Goal: Task Accomplishment & Management: Use online tool/utility

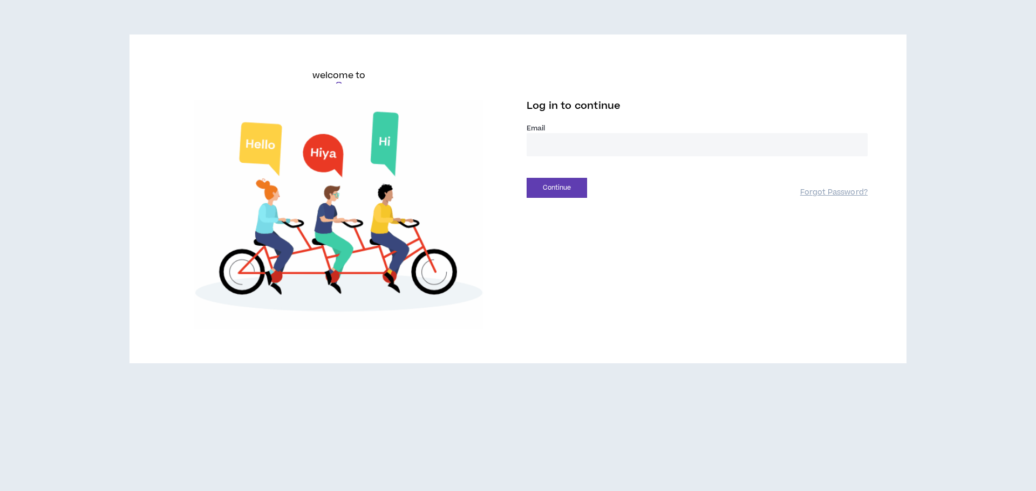
click at [562, 149] on input "email" at bounding box center [697, 144] width 341 height 23
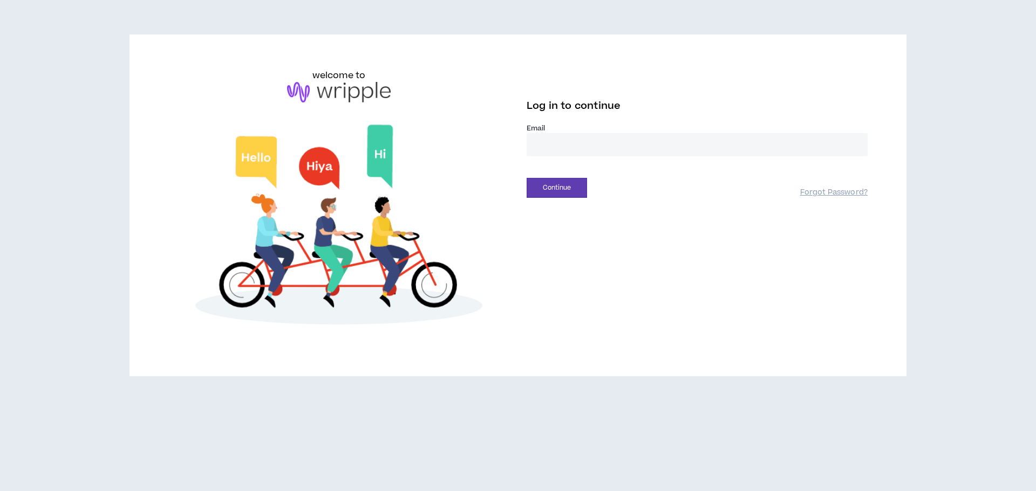
type input "**********"
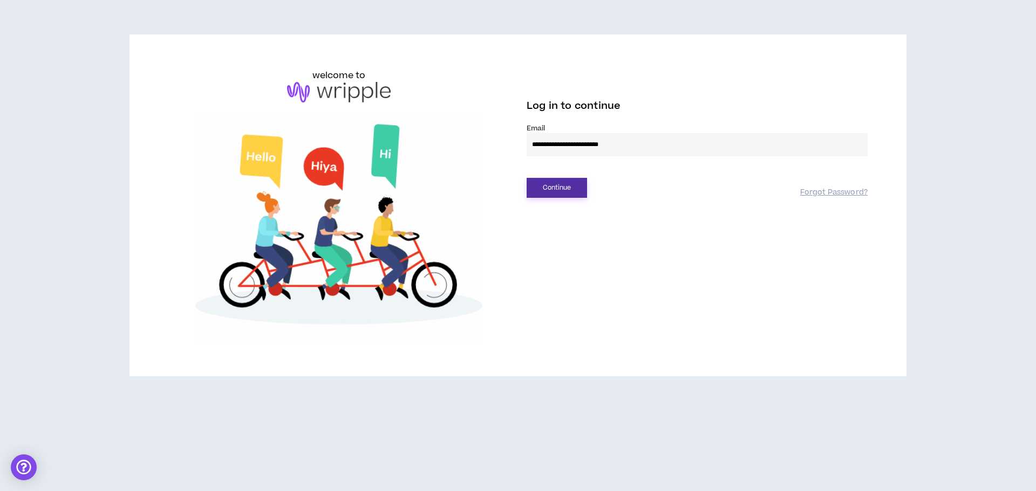
click at [558, 187] on button "Continue" at bounding box center [557, 188] width 60 height 20
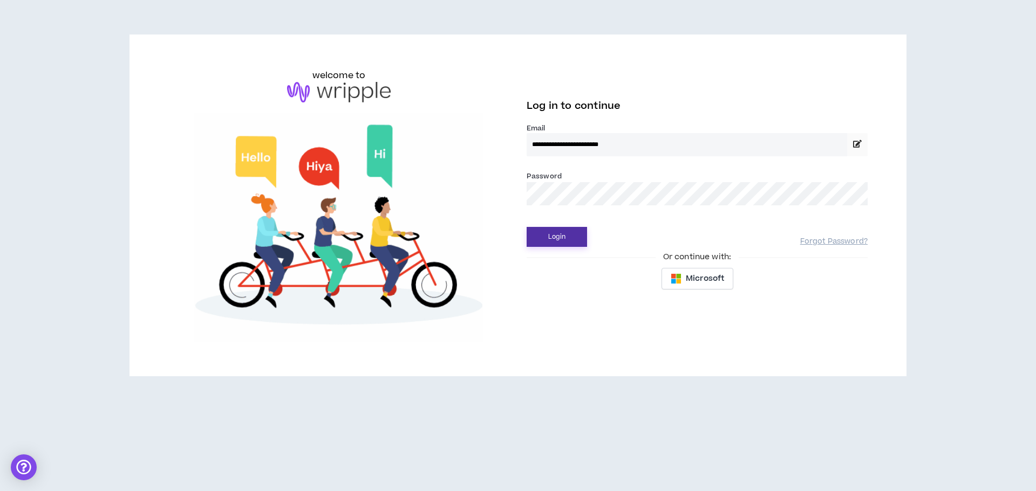
click at [572, 239] on button "Login" at bounding box center [557, 237] width 60 height 20
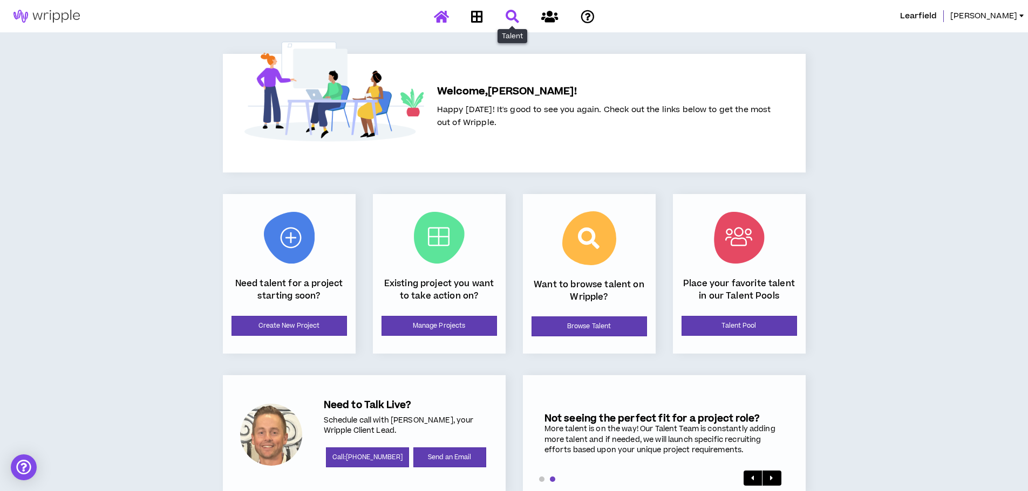
click at [507, 21] on icon at bounding box center [511, 16] width 13 height 13
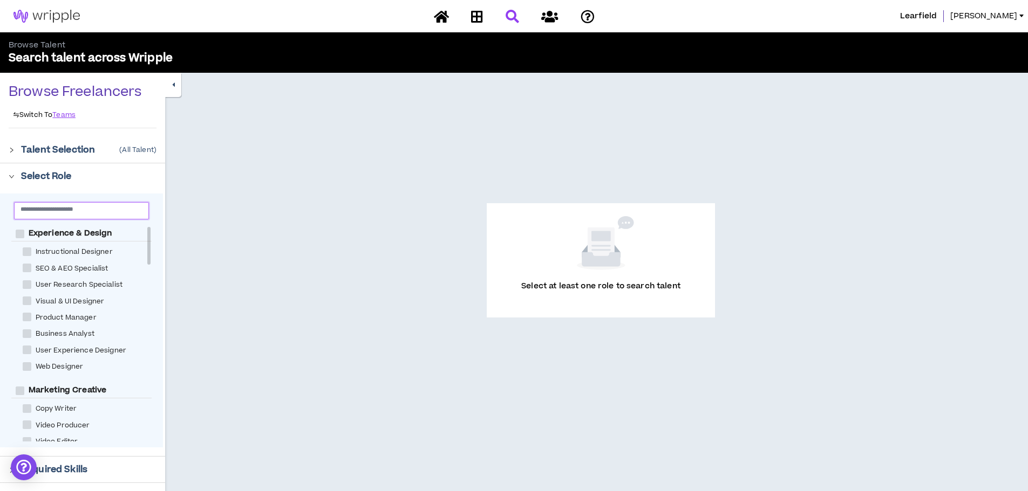
click at [120, 208] on input "text" at bounding box center [77, 209] width 113 height 8
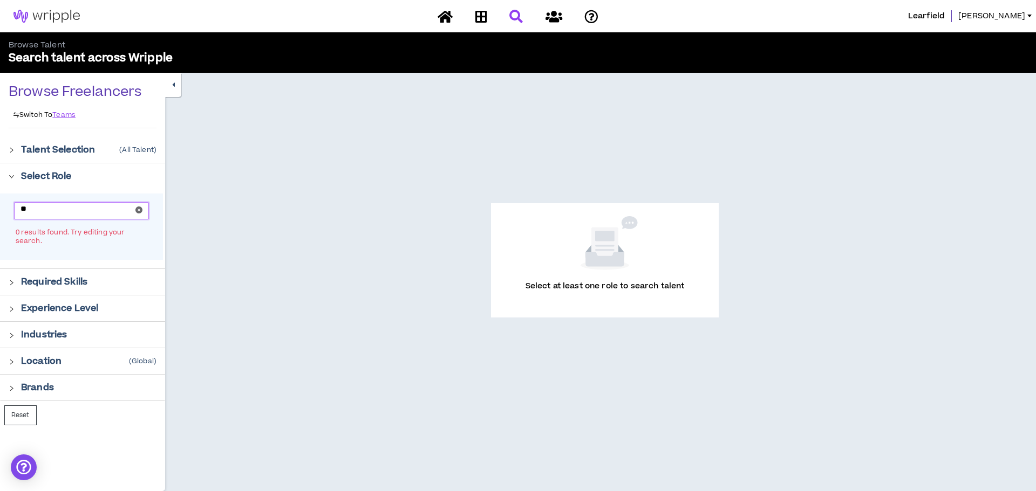
type input "*"
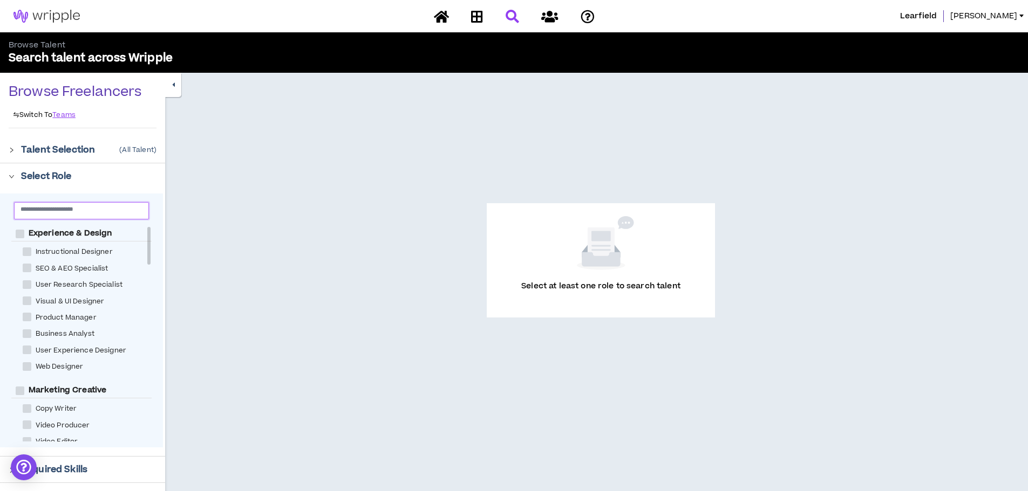
click at [148, 243] on div at bounding box center [148, 246] width 3 height 38
click at [30, 411] on span at bounding box center [27, 409] width 9 height 9
checkbox Writer "****"
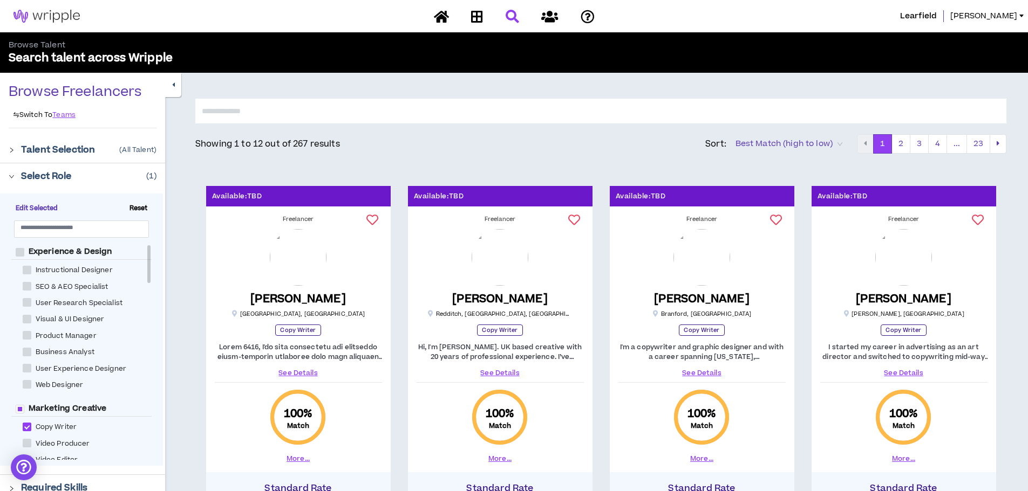
click at [234, 115] on input "text" at bounding box center [600, 111] width 811 height 25
type input "*"
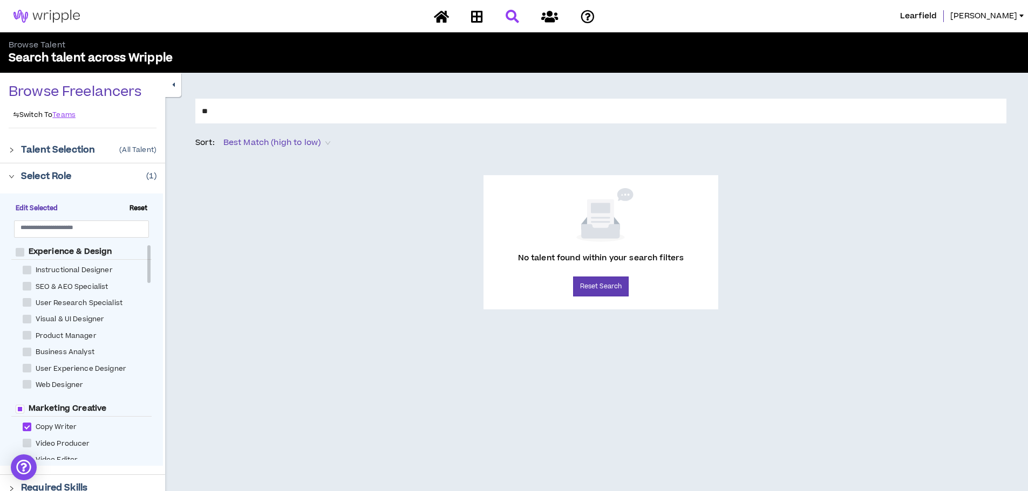
type input "*"
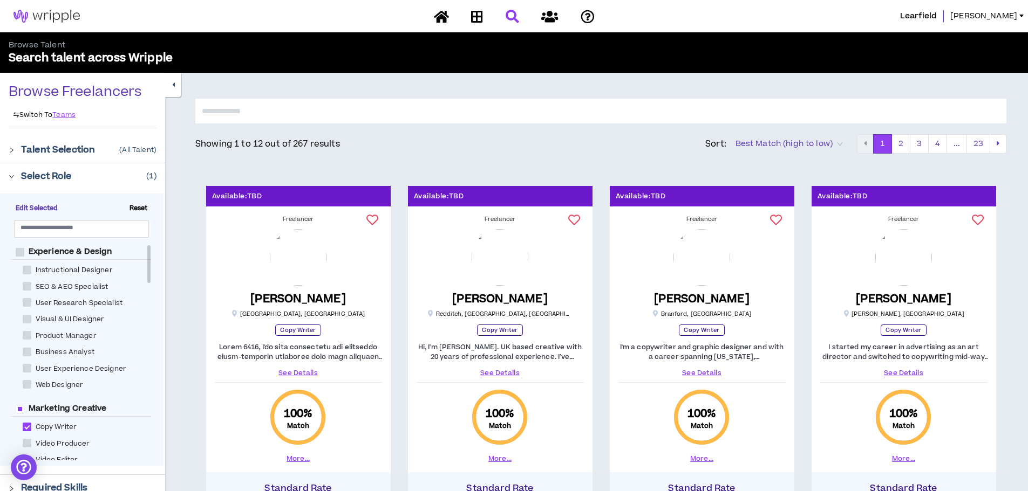
click at [153, 269] on div "Edit Selected Reset Experience & Design Instructional Designer SEO & AEO Specia…" at bounding box center [81, 330] width 163 height 272
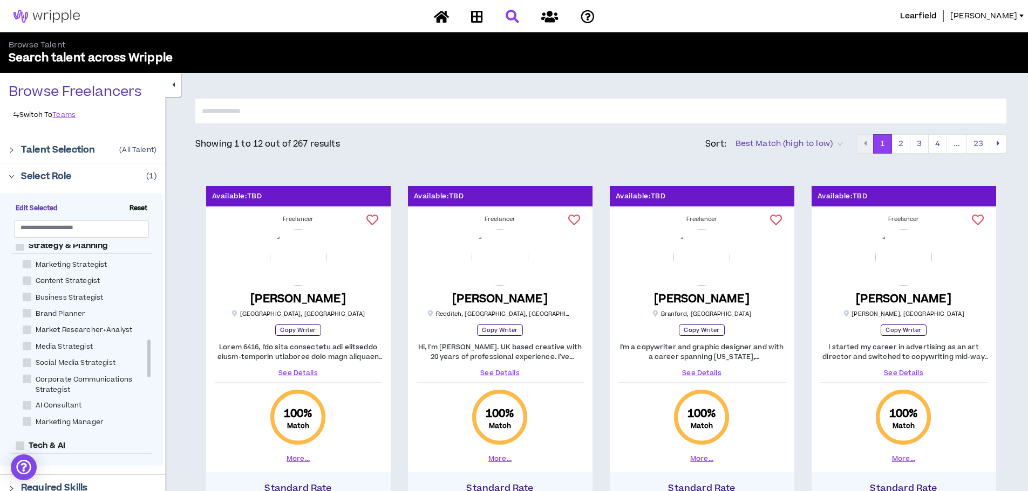
scroll to position [549, 0]
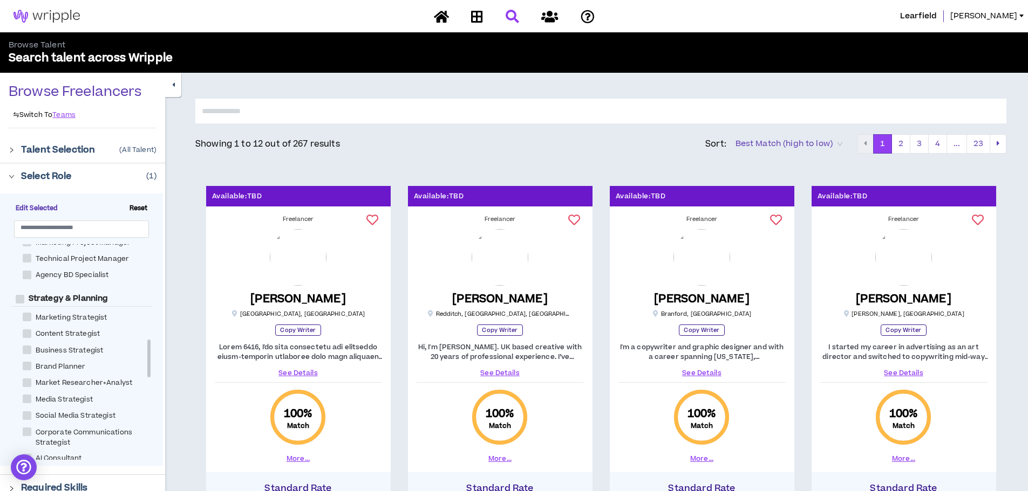
drag, startPoint x: 148, startPoint y: 268, endPoint x: 149, endPoint y: 362, distance: 94.4
click at [149, 362] on div at bounding box center [148, 359] width 3 height 38
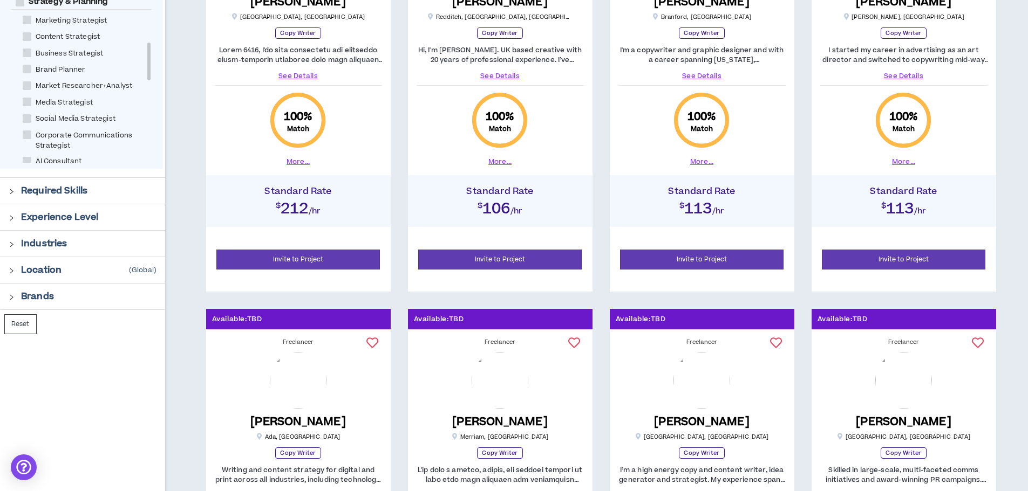
scroll to position [303, 0]
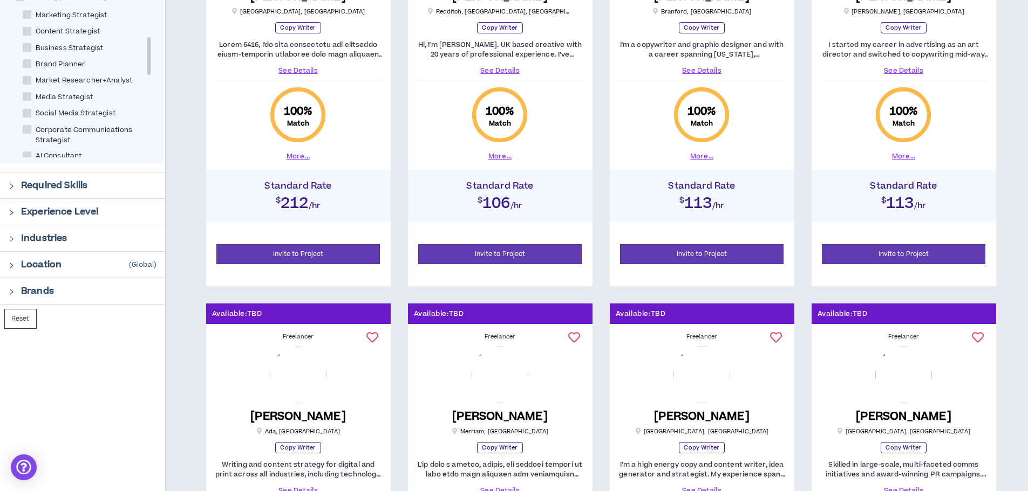
click at [10, 184] on icon "right" at bounding box center [11, 185] width 3 height 5
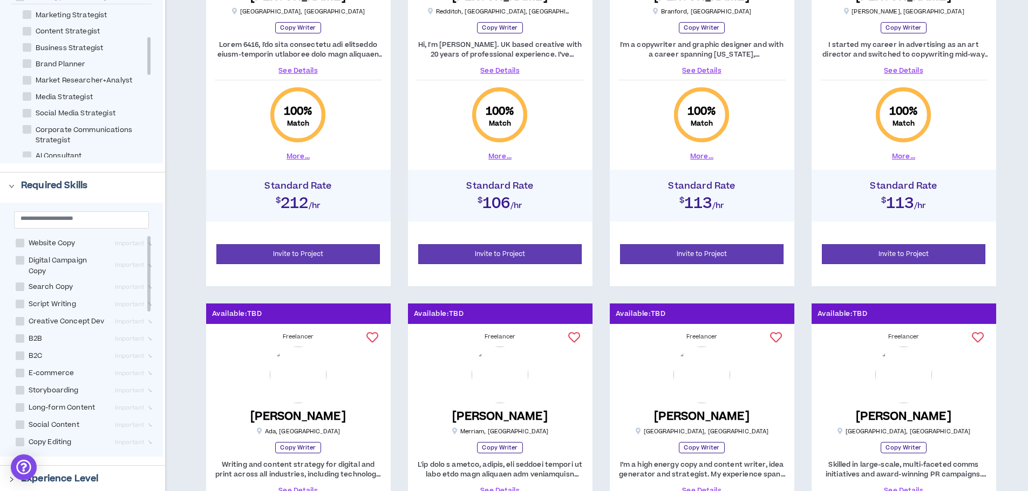
click at [20, 259] on span at bounding box center [20, 260] width 9 height 9
checkbox Copy "****"
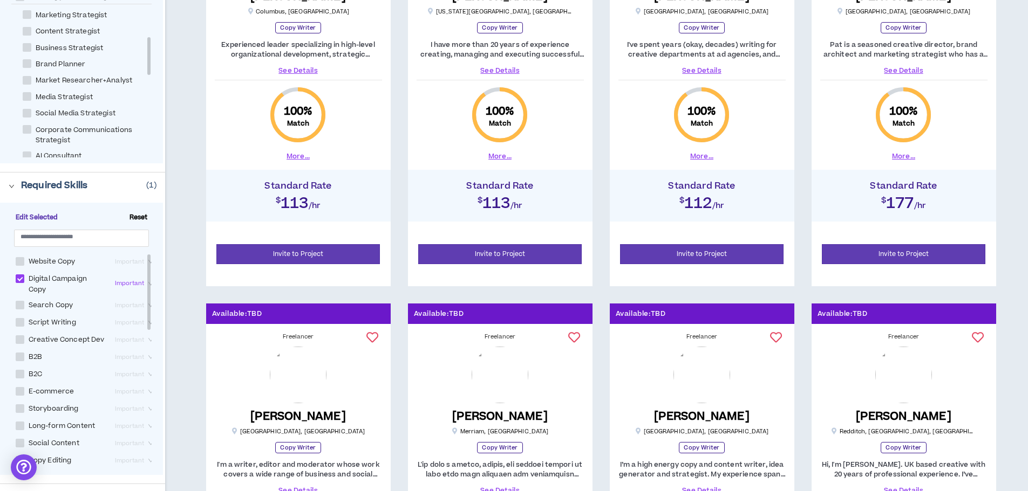
click at [17, 340] on span at bounding box center [20, 340] width 9 height 9
checkbox Dev "****"
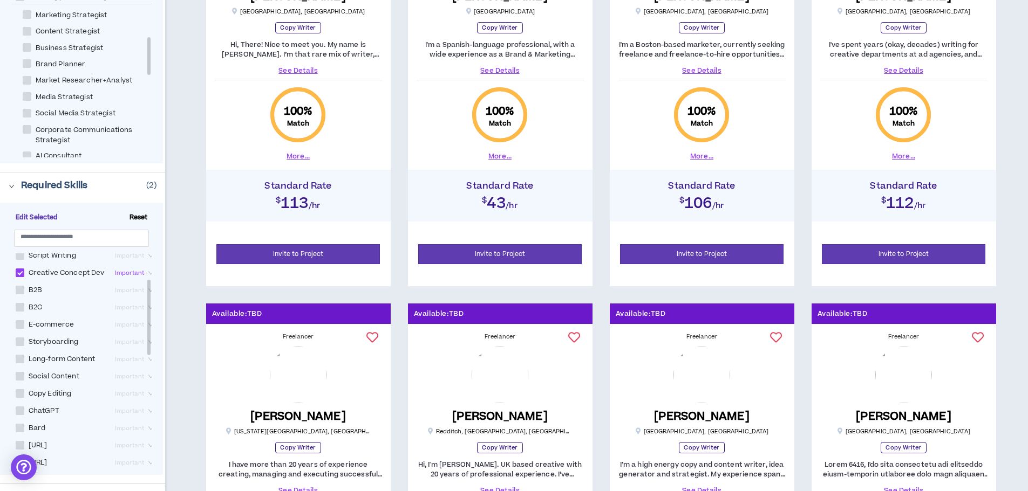
scroll to position [74, 0]
drag, startPoint x: 151, startPoint y: 317, endPoint x: 148, endPoint y: 343, distance: 26.0
click at [148, 343] on div at bounding box center [148, 318] width 3 height 76
click at [26, 374] on span "Social Content" at bounding box center [53, 369] width 59 height 10
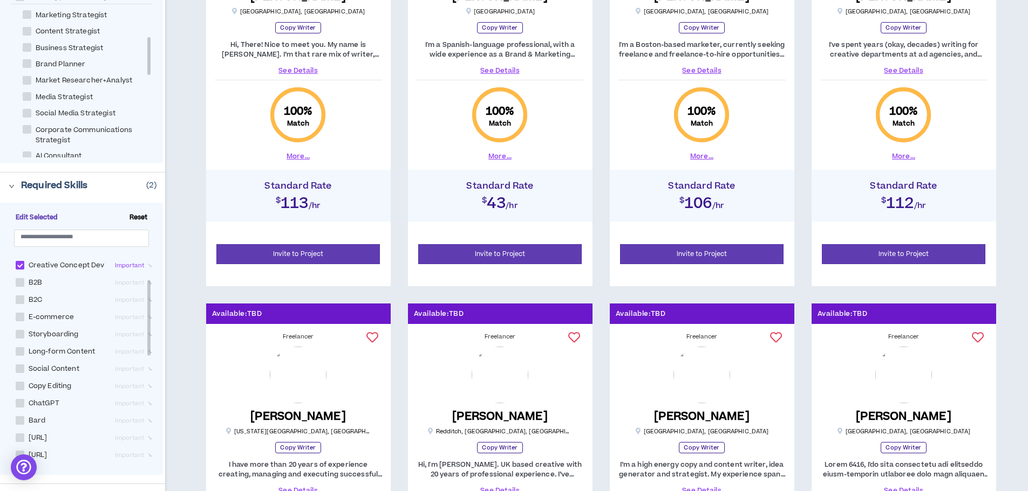
checkbox Content "****"
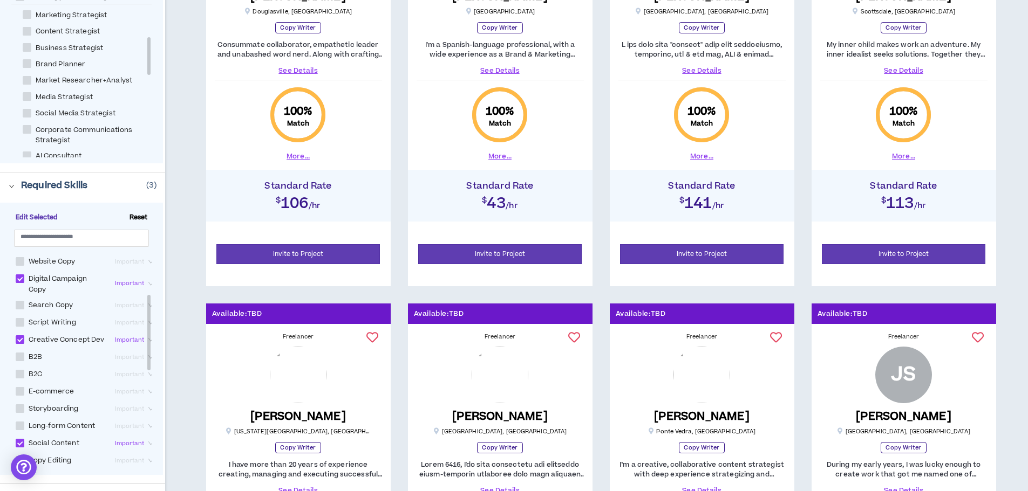
drag, startPoint x: 147, startPoint y: 343, endPoint x: 144, endPoint y: 198, distance: 144.6
click at [140, 208] on div "Edit Selected Reset Website Copy Important Digital Campaign Copy Important Sear…" at bounding box center [81, 339] width 163 height 272
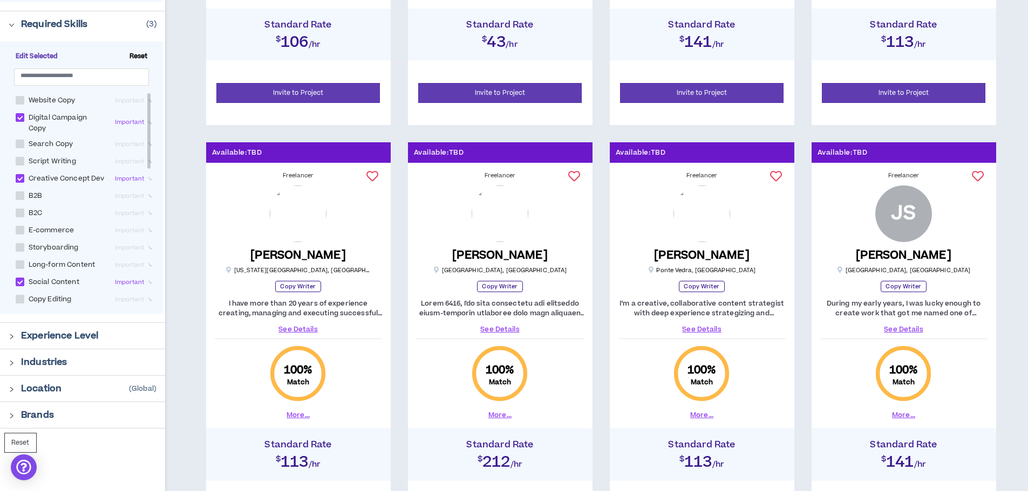
scroll to position [497, 0]
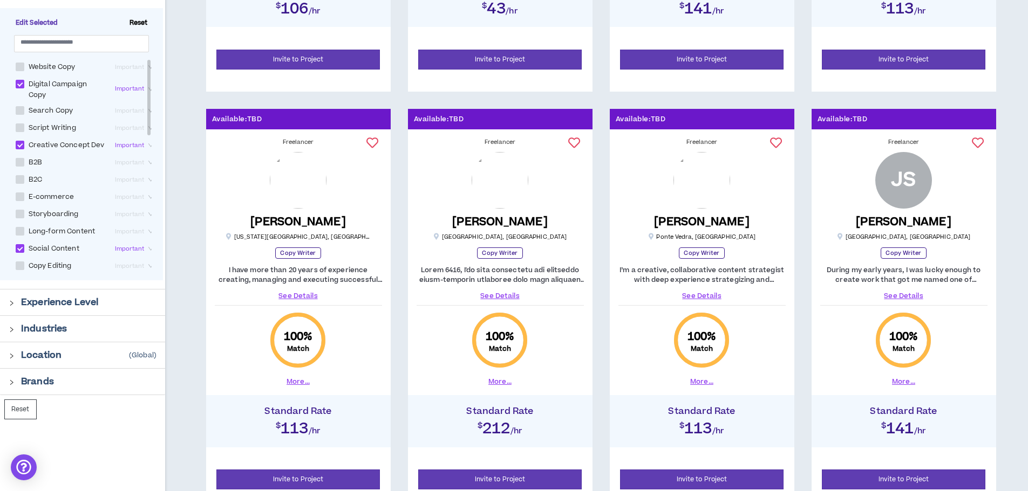
click at [12, 303] on icon "right" at bounding box center [11, 302] width 3 height 5
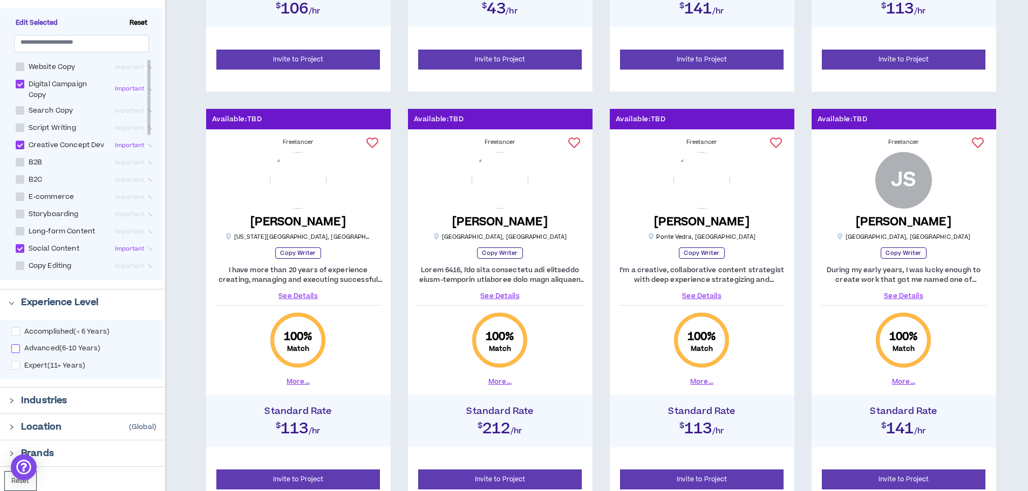
click at [18, 346] on span at bounding box center [15, 349] width 9 height 9
checkbox input "****"
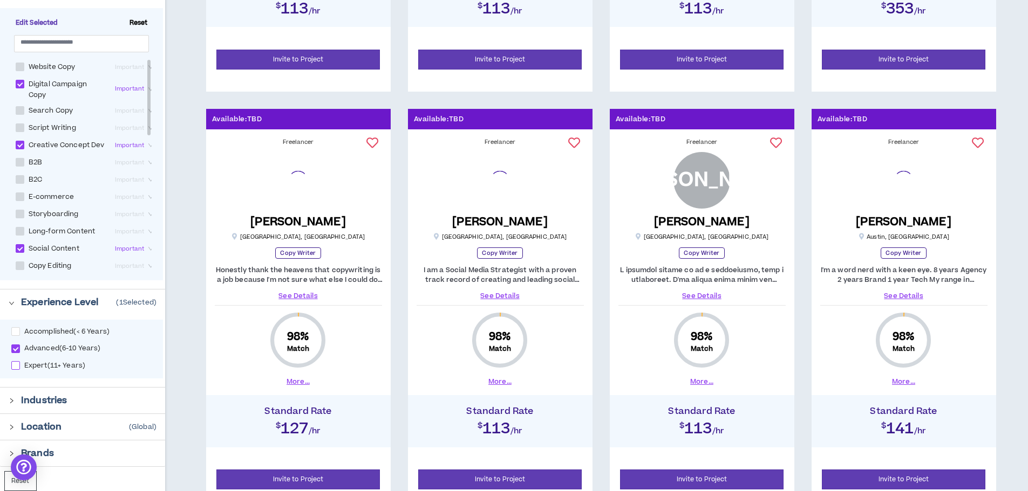
click at [18, 367] on span at bounding box center [15, 365] width 9 height 9
checkbox input "****"
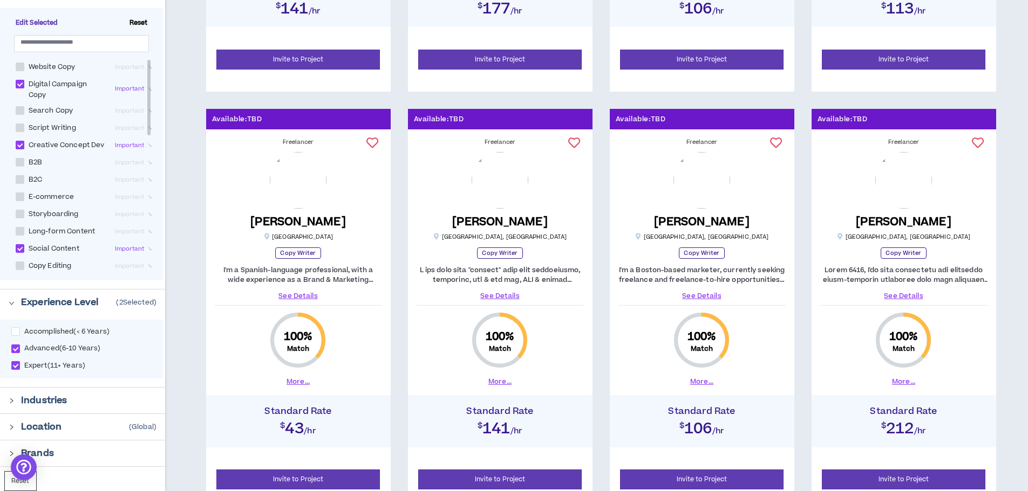
click at [12, 400] on icon "right" at bounding box center [12, 401] width 6 height 6
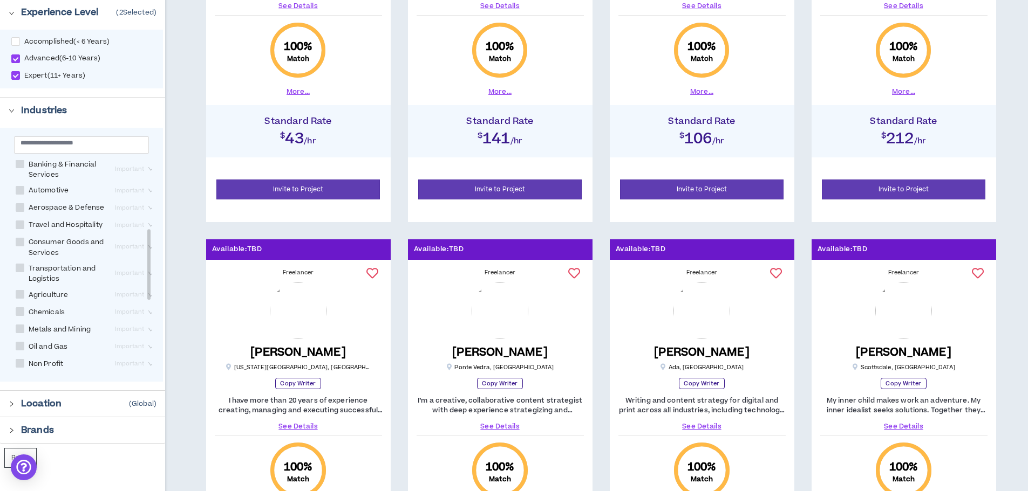
scroll to position [221, 0]
drag, startPoint x: 151, startPoint y: 217, endPoint x: 145, endPoint y: 289, distance: 72.0
click at [145, 289] on div "Industrial Equipment Important Gov’t / Public Sector Important Business Profess…" at bounding box center [81, 268] width 140 height 216
click at [20, 240] on span at bounding box center [20, 235] width 9 height 9
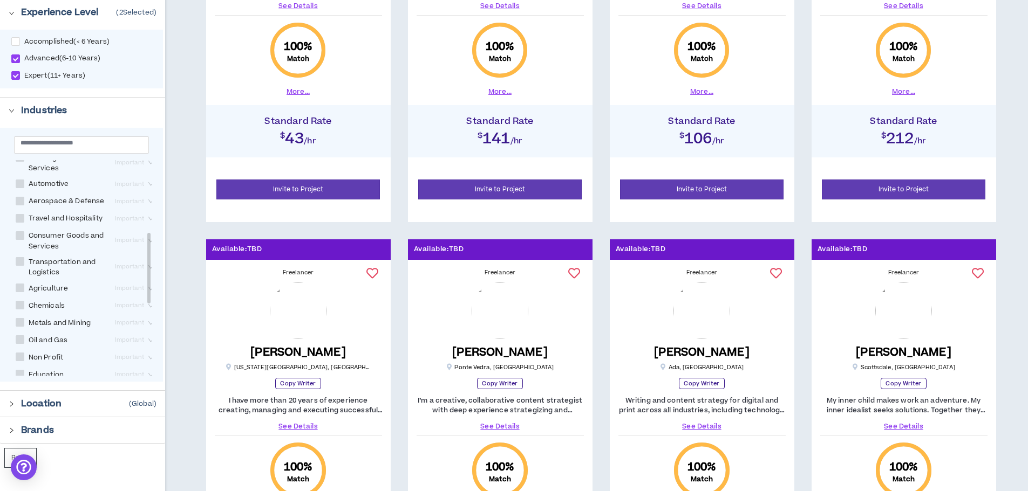
checkbox Services "****"
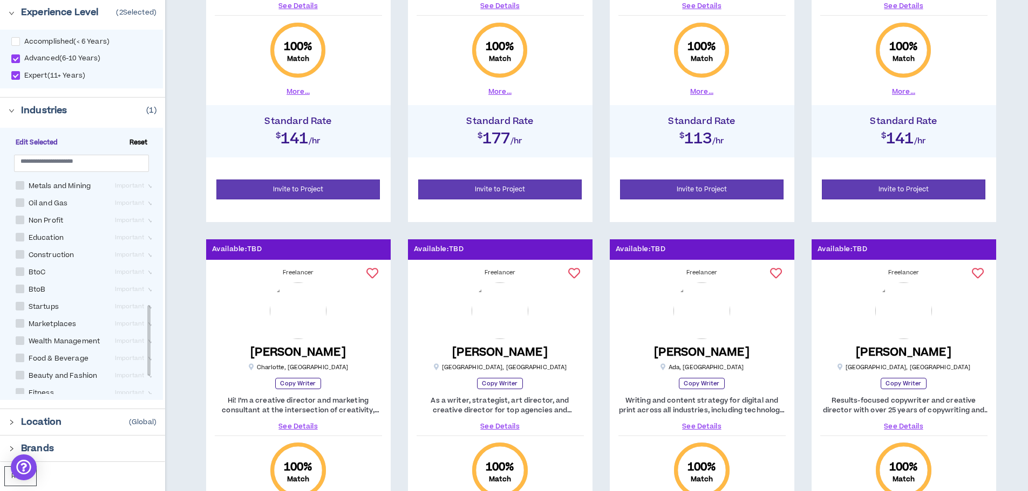
scroll to position [392, 0]
drag, startPoint x: 148, startPoint y: 297, endPoint x: 142, endPoint y: 353, distance: 55.9
click at [142, 353] on div "Industrial Equipment Important Gov’t / Public Sector Important Business Profess…" at bounding box center [81, 287] width 140 height 216
click at [21, 276] on span at bounding box center [20, 272] width 9 height 9
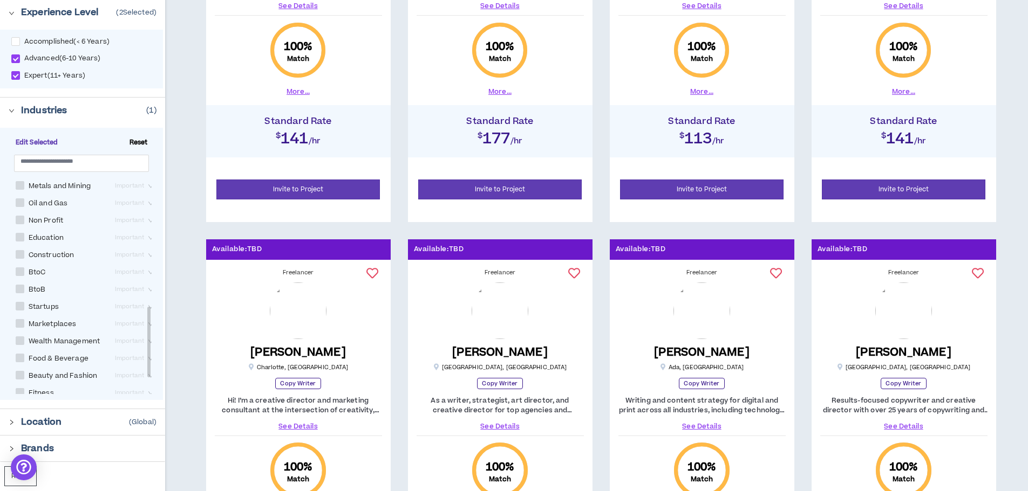
checkbox input "****"
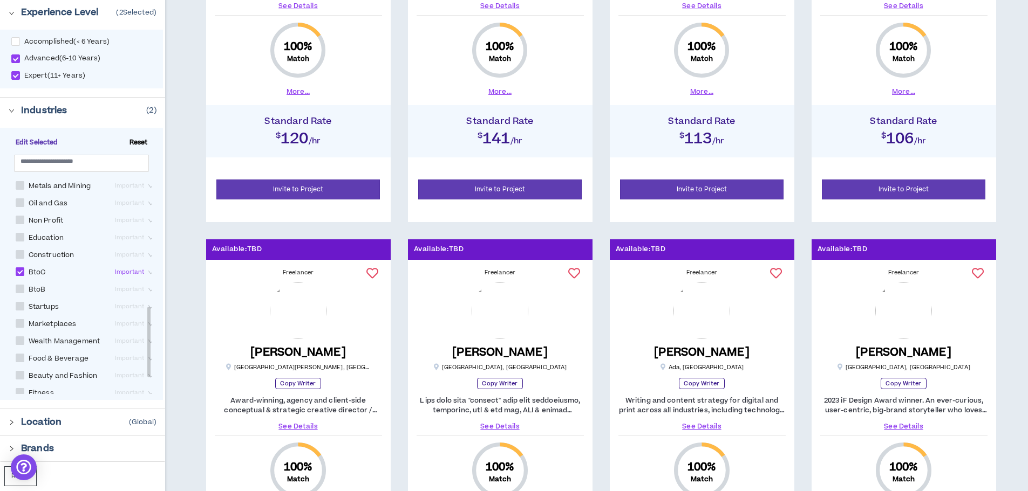
scroll to position [440, 0]
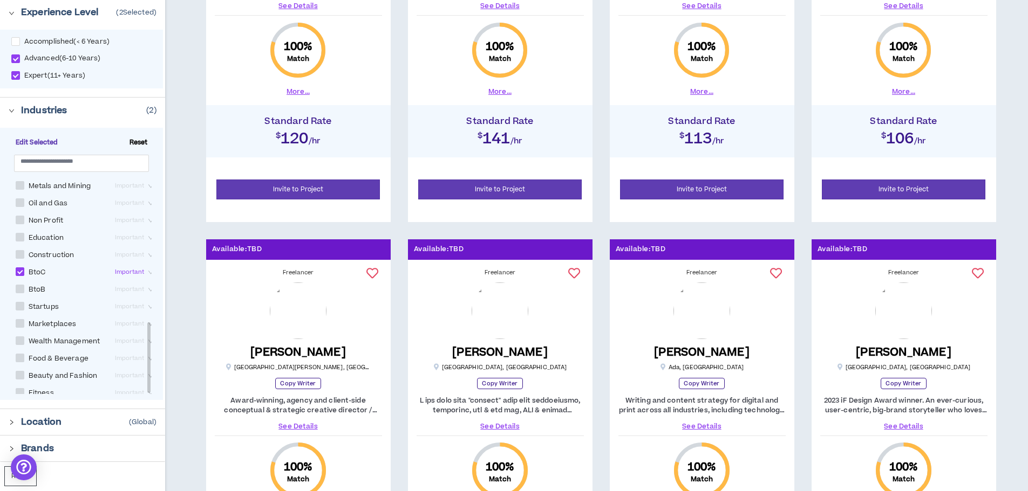
drag, startPoint x: 149, startPoint y: 352, endPoint x: 148, endPoint y: 375, distance: 22.7
click at [148, 375] on div at bounding box center [148, 358] width 3 height 71
click at [22, 371] on span at bounding box center [20, 375] width 9 height 9
checkbox Fashion "****"
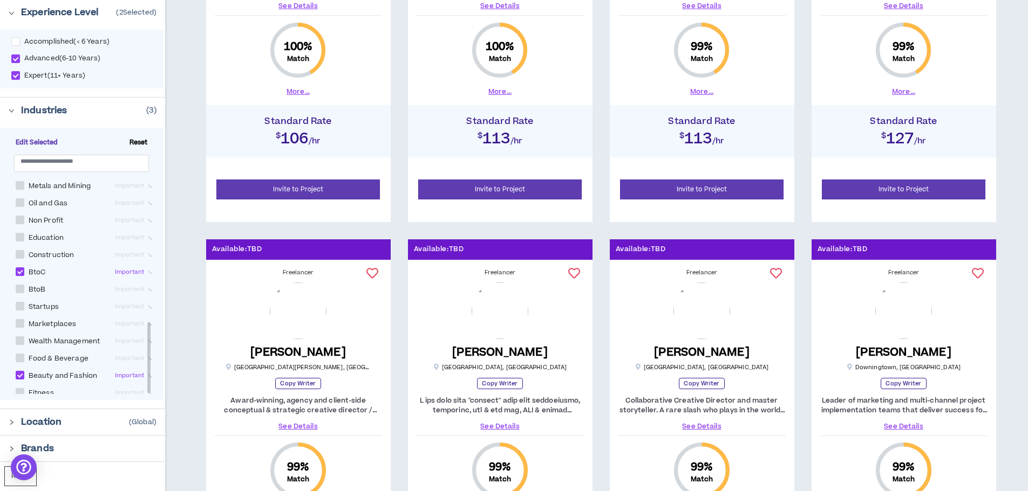
drag, startPoint x: 148, startPoint y: 366, endPoint x: 148, endPoint y: 375, distance: 9.2
click at [148, 375] on div at bounding box center [148, 358] width 3 height 71
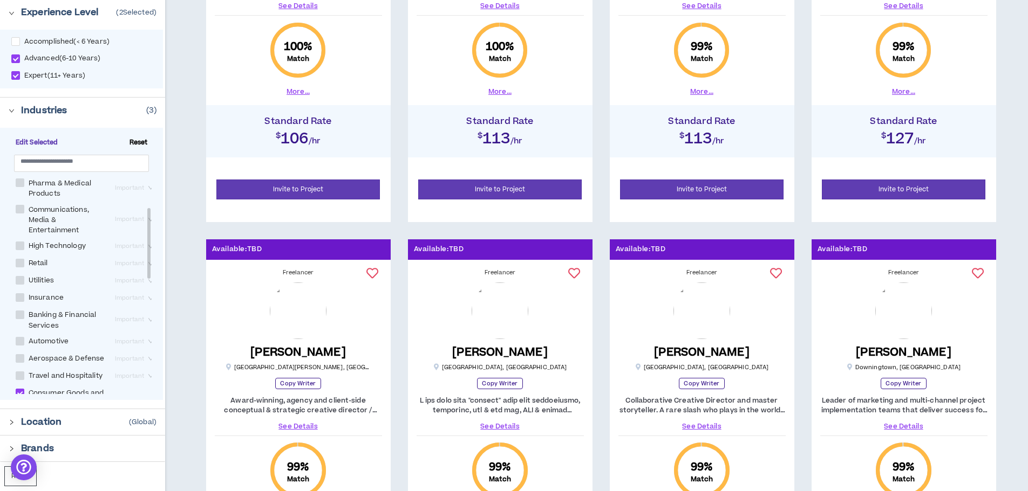
scroll to position [73, 0]
drag, startPoint x: 148, startPoint y: 371, endPoint x: 163, endPoint y: 252, distance: 120.1
click at [163, 252] on div "Industries ( 3 ) Edit Selected Reset Industrial Equipment Important Gov’t / Pub…" at bounding box center [82, 254] width 165 height 312
click at [21, 222] on span at bounding box center [20, 218] width 9 height 9
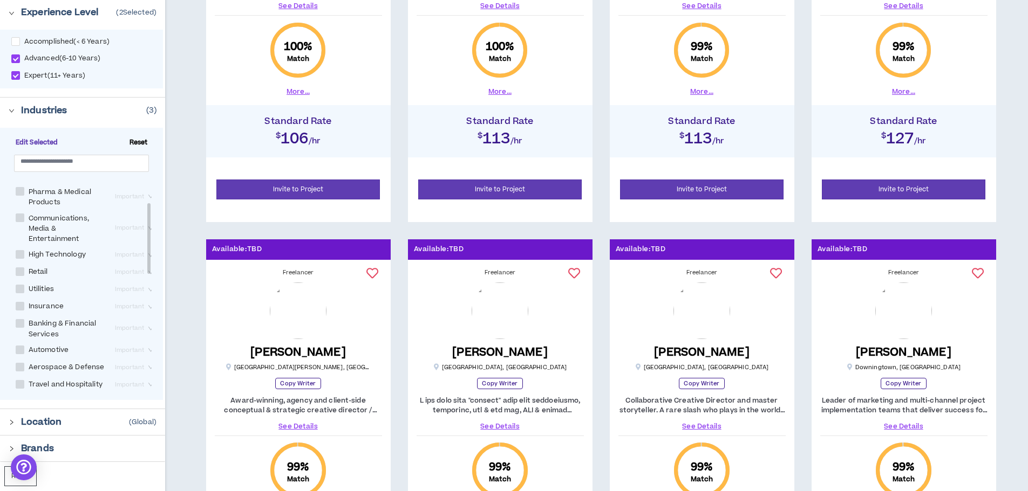
checkbox Entertainment "****"
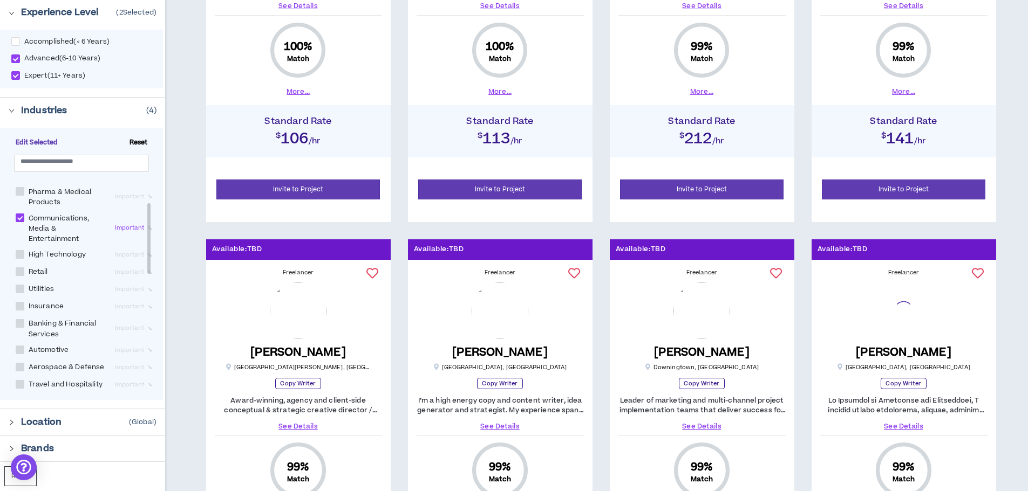
click at [22, 276] on span at bounding box center [20, 272] width 9 height 9
checkbox input "****"
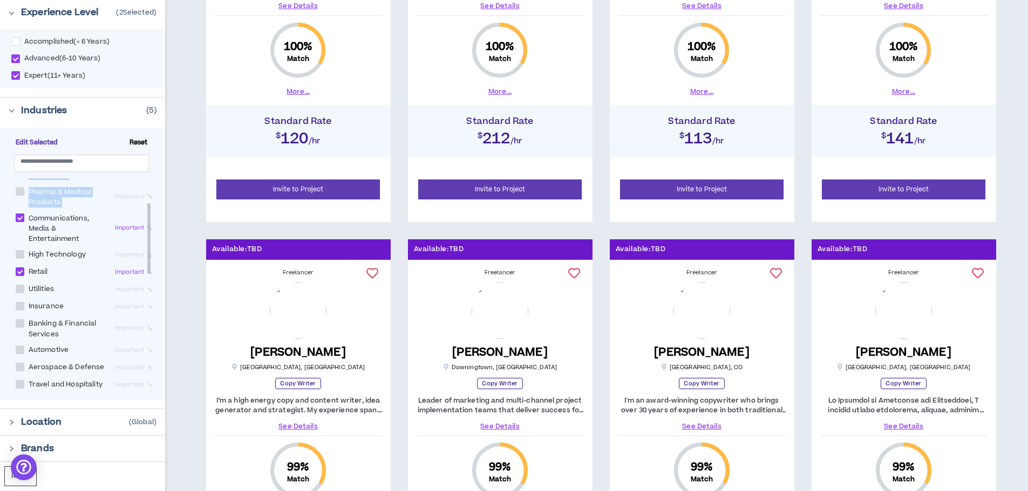
drag, startPoint x: 145, startPoint y: 234, endPoint x: 146, endPoint y: 190, distance: 43.7
click at [146, 190] on div "Industrial Equipment Important Gov’t / Public Sector Important Business Profess…" at bounding box center [87, 291] width 152 height 224
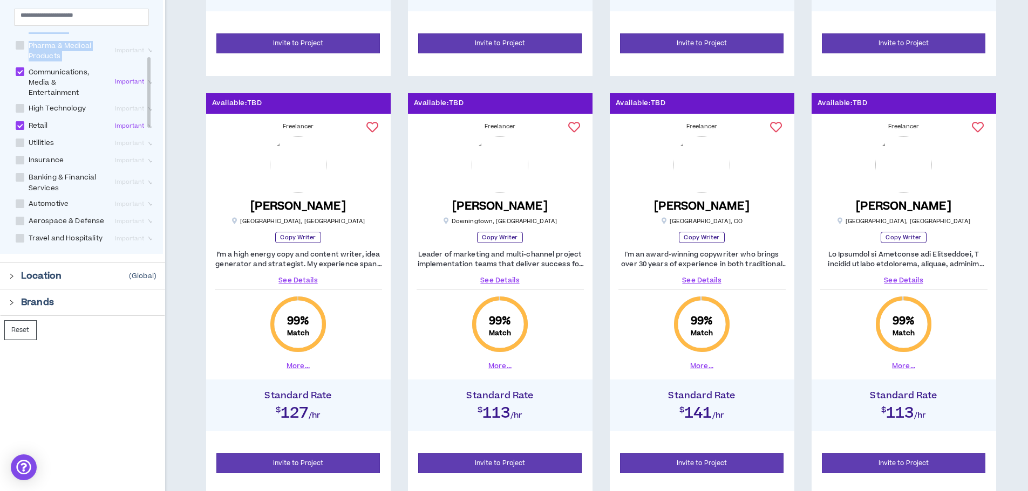
scroll to position [979, 0]
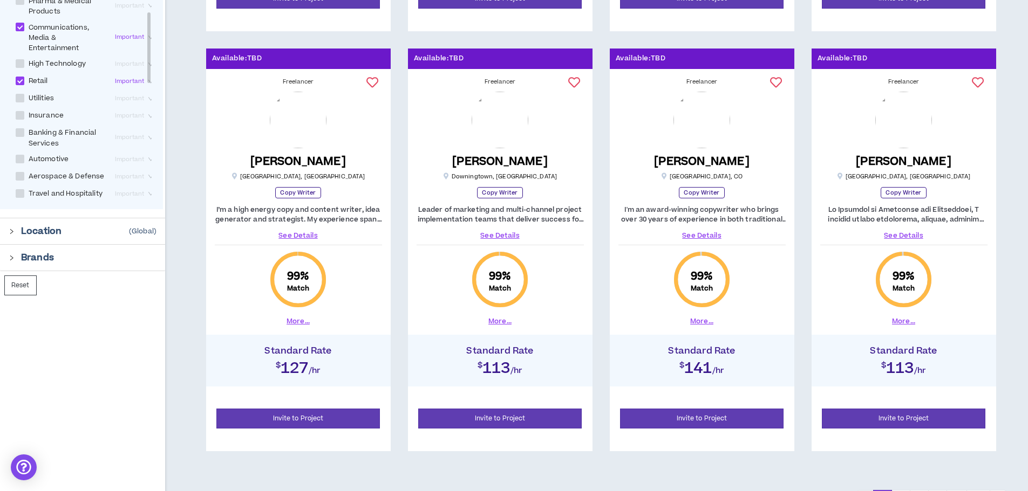
click at [10, 230] on icon "right" at bounding box center [12, 232] width 6 height 6
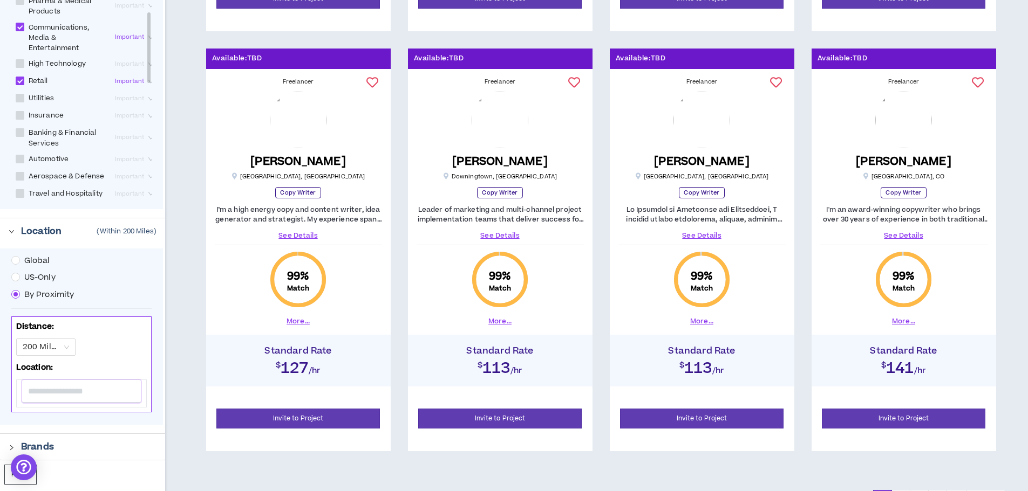
click at [60, 386] on input "text" at bounding box center [81, 391] width 119 height 23
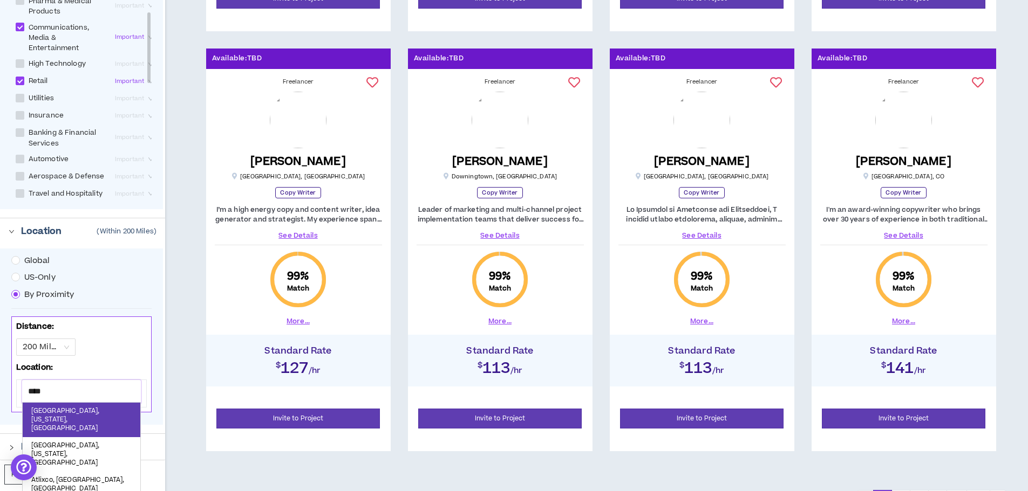
type input "*****"
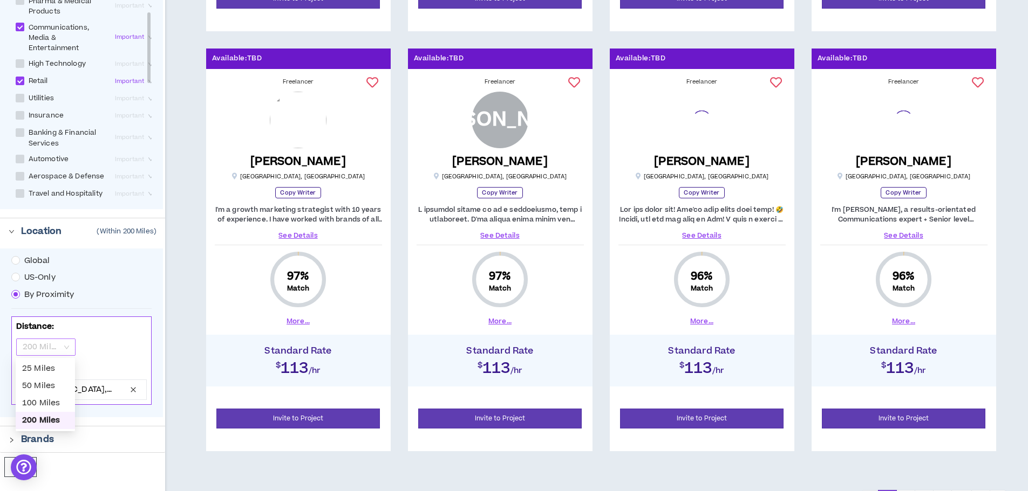
click at [66, 348] on span "200 Miles" at bounding box center [46, 347] width 46 height 16
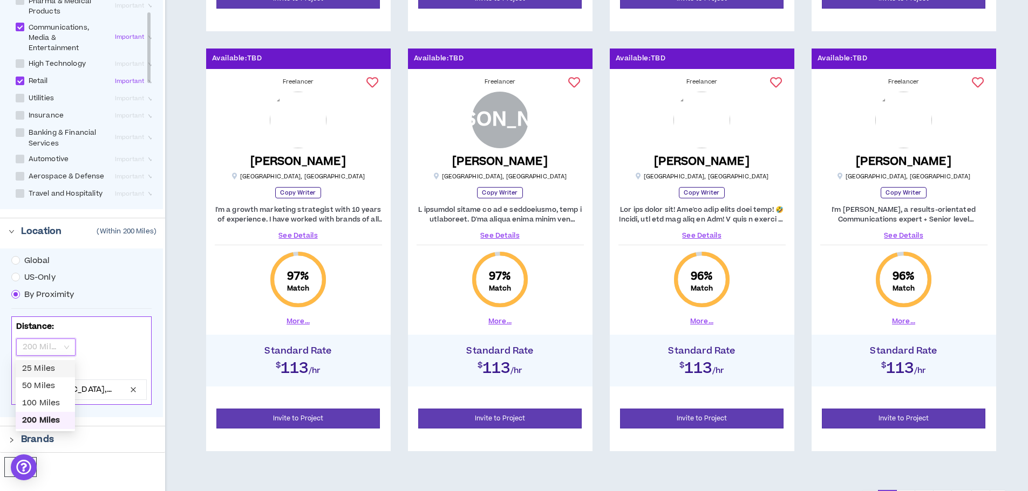
click at [55, 367] on div "25 Miles" at bounding box center [45, 369] width 46 height 12
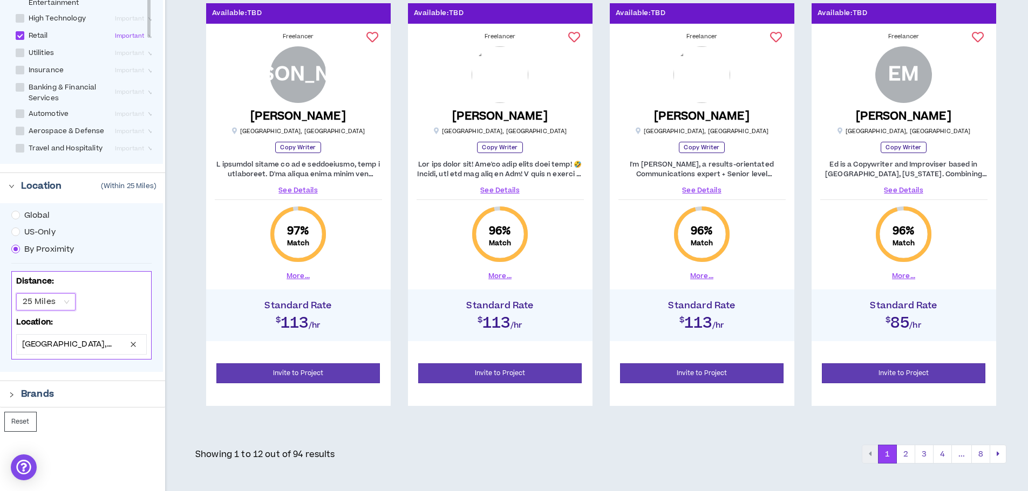
scroll to position [1031, 0]
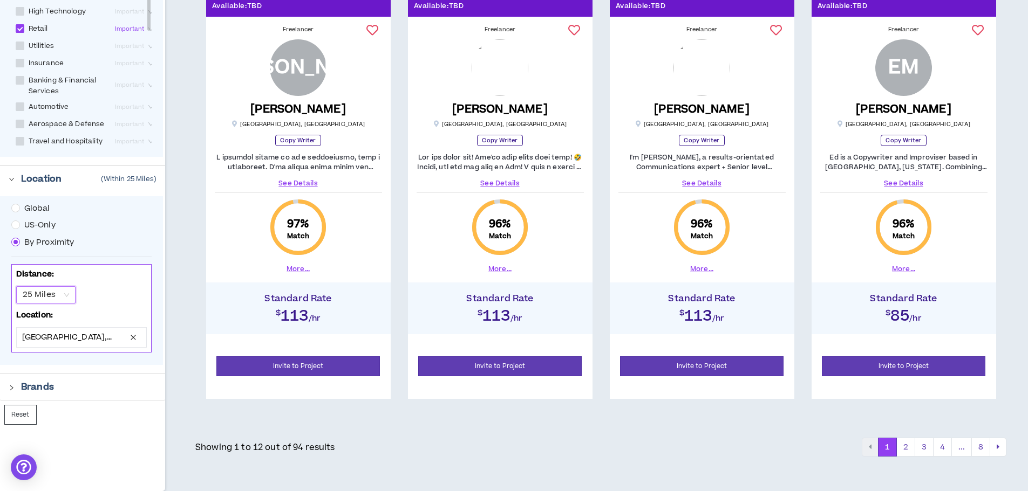
click at [13, 388] on icon "right" at bounding box center [11, 388] width 3 height 5
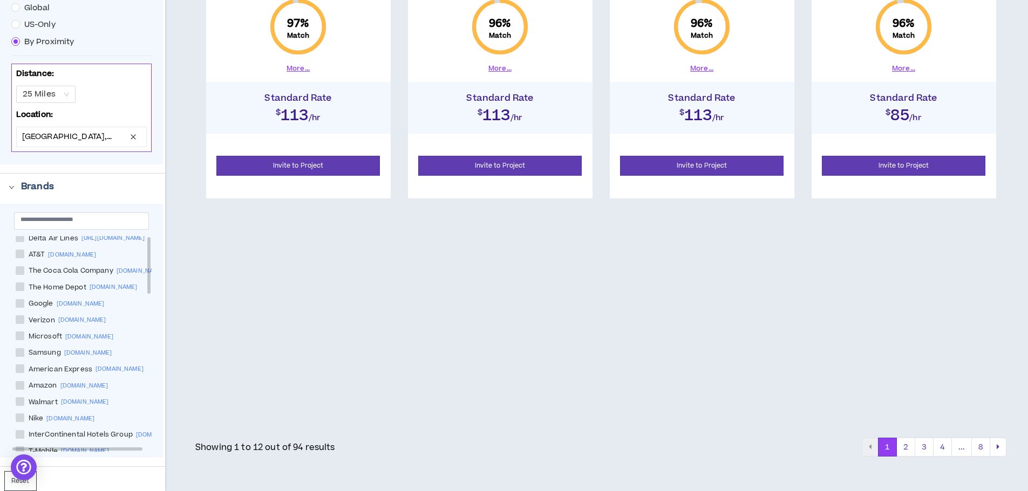
scroll to position [0, 0]
drag, startPoint x: 149, startPoint y: 257, endPoint x: 160, endPoint y: 243, distance: 17.6
click at [160, 243] on div "Delta Air Lines [URL][DOMAIN_NAME] AT&T [DOMAIN_NAME] The Coca Cola Company [DO…" at bounding box center [81, 331] width 163 height 254
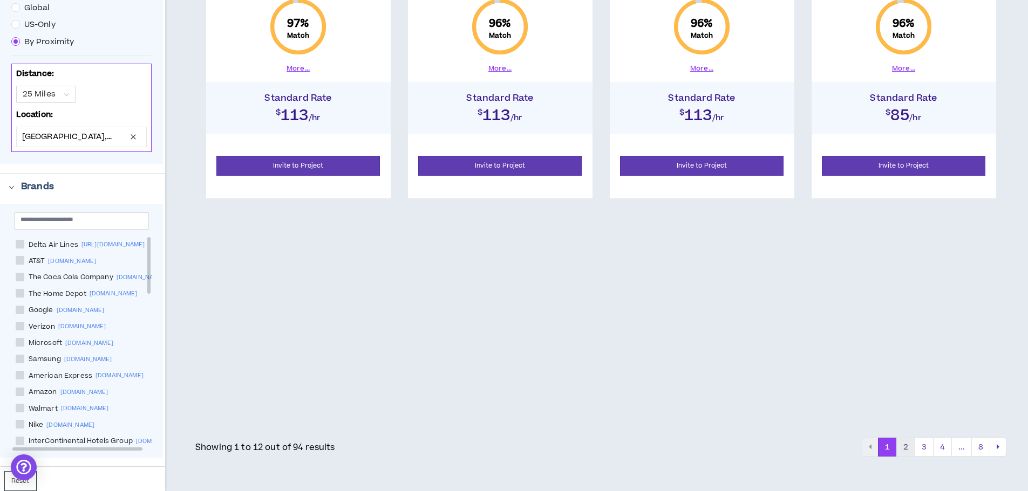
click at [909, 447] on button "2" at bounding box center [905, 447] width 19 height 19
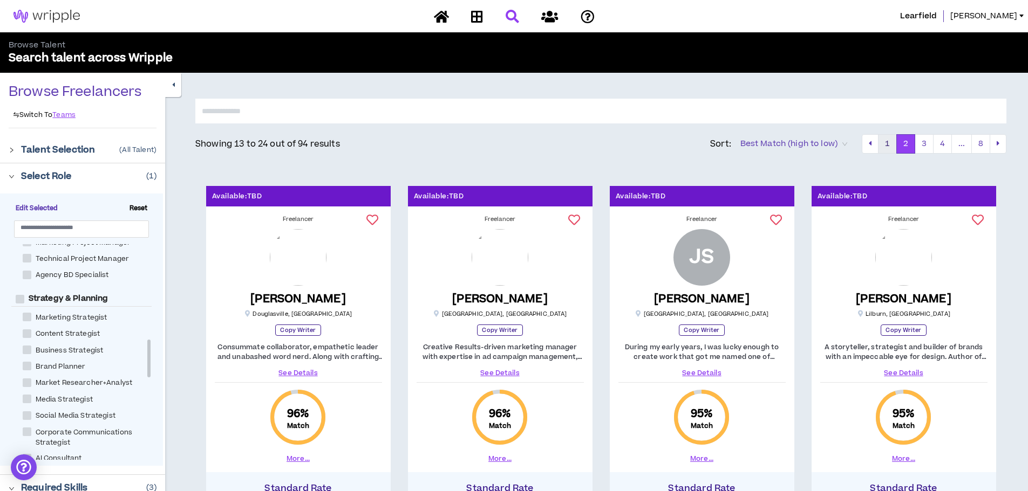
click at [890, 149] on button "1" at bounding box center [887, 143] width 19 height 19
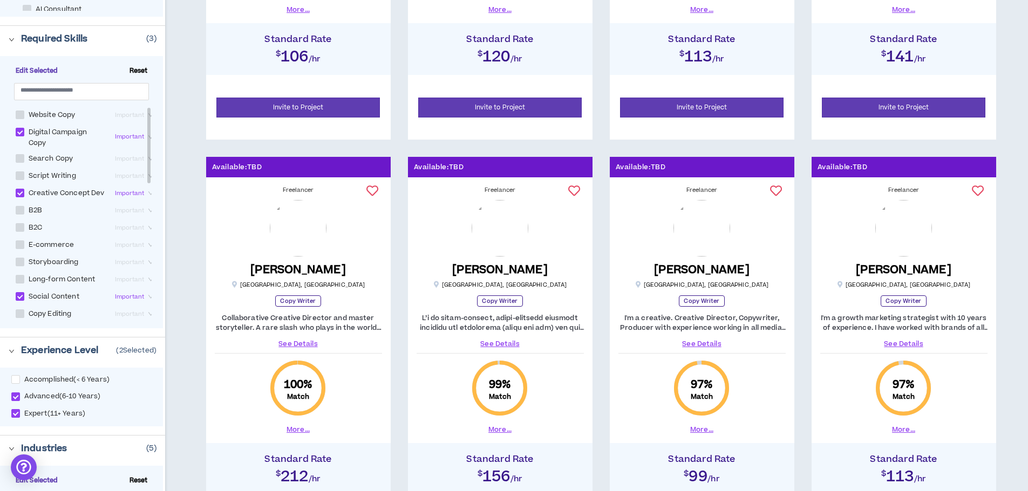
scroll to position [455, 0]
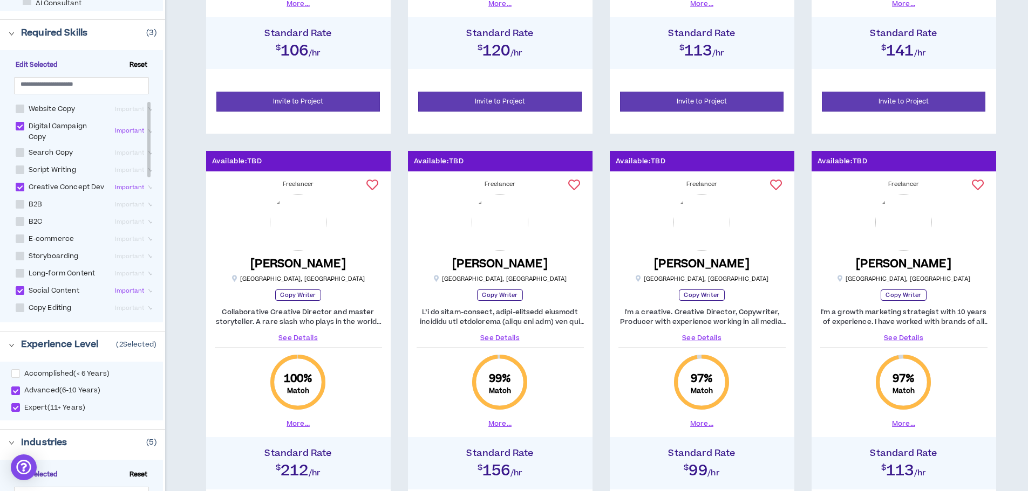
click at [299, 337] on link "See Details" at bounding box center [298, 338] width 167 height 10
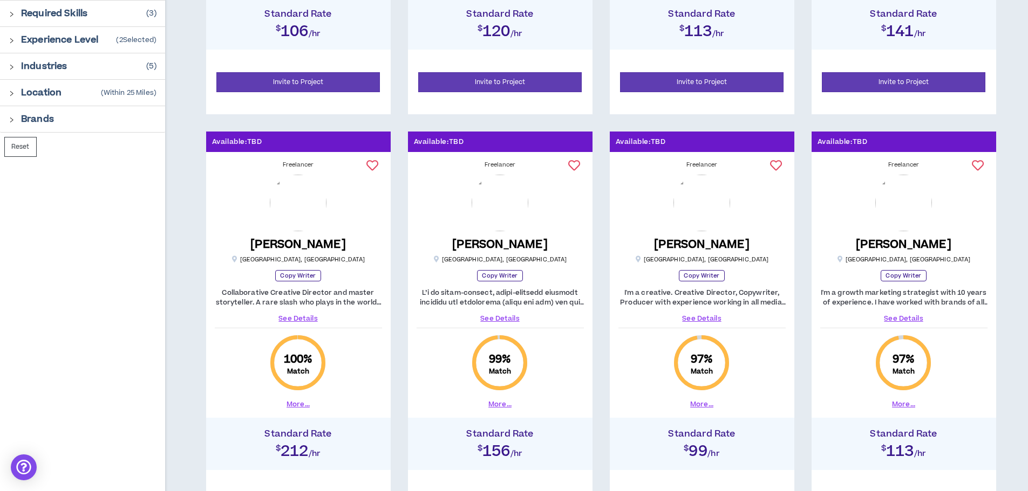
scroll to position [476, 0]
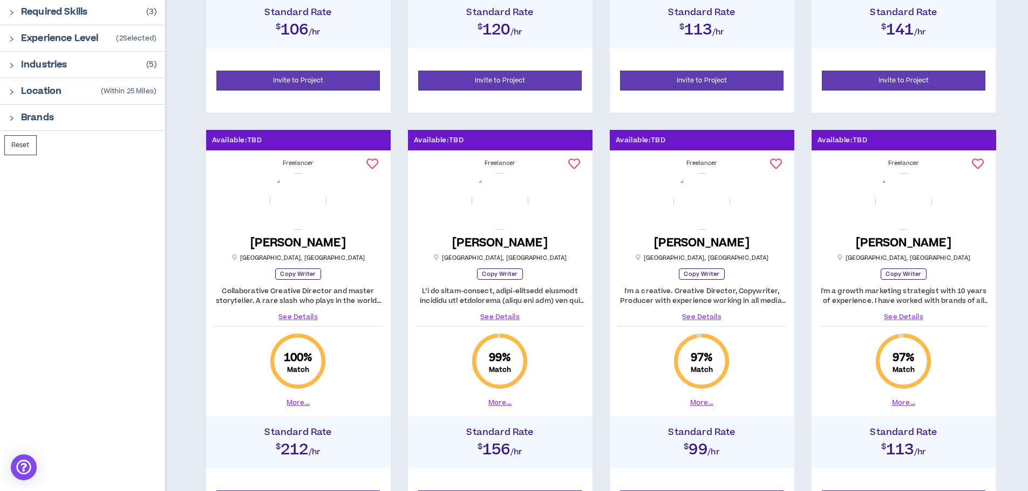
click at [500, 313] on link "See Details" at bounding box center [499, 317] width 167 height 10
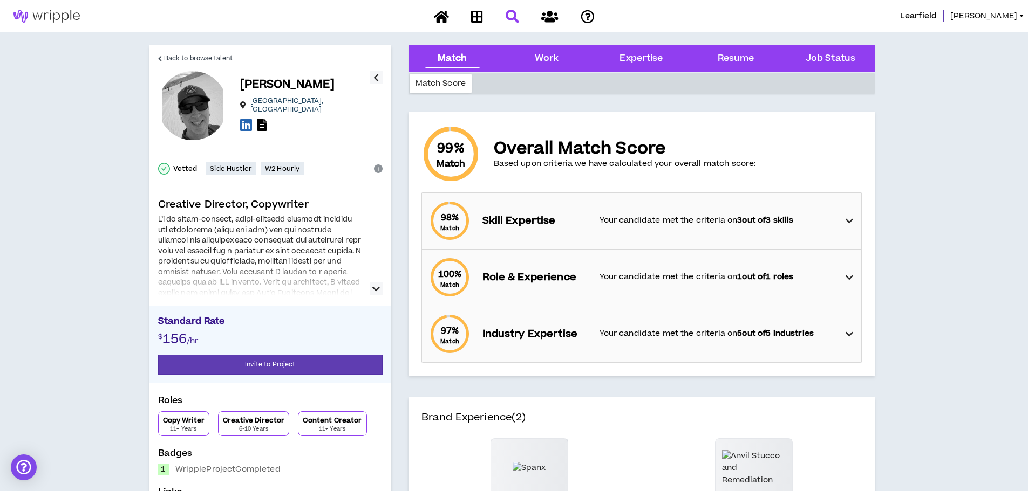
click at [374, 286] on icon "button" at bounding box center [376, 289] width 8 height 13
click at [376, 294] on icon "button" at bounding box center [376, 289] width 8 height 13
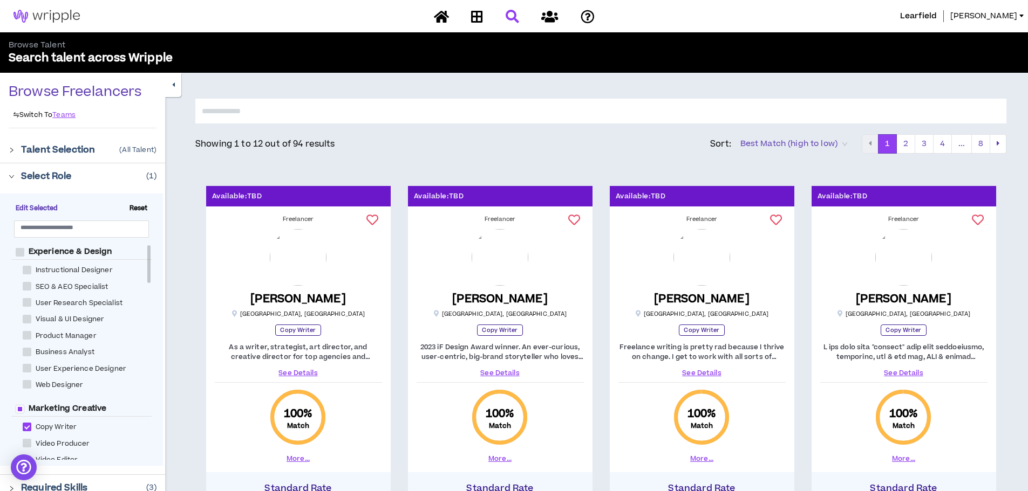
click at [291, 372] on link "See Details" at bounding box center [298, 373] width 167 height 10
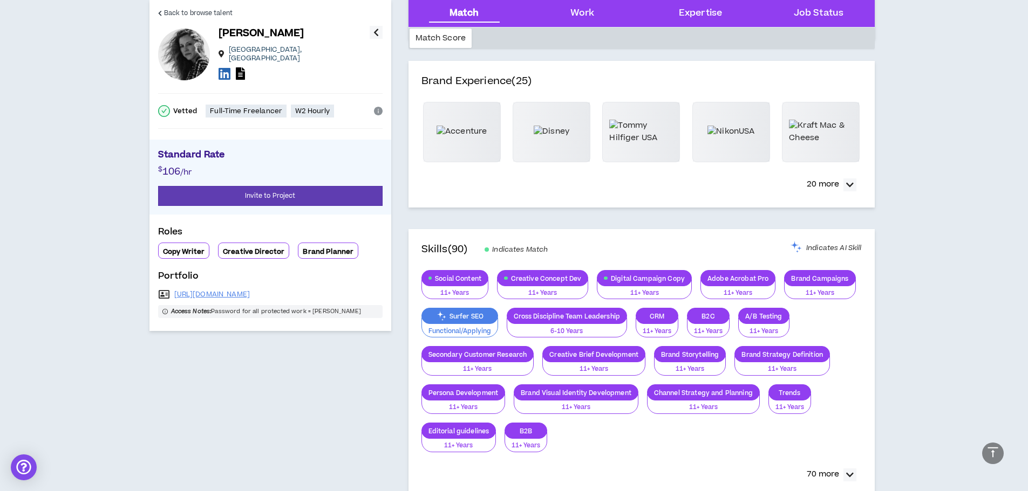
scroll to position [324, 0]
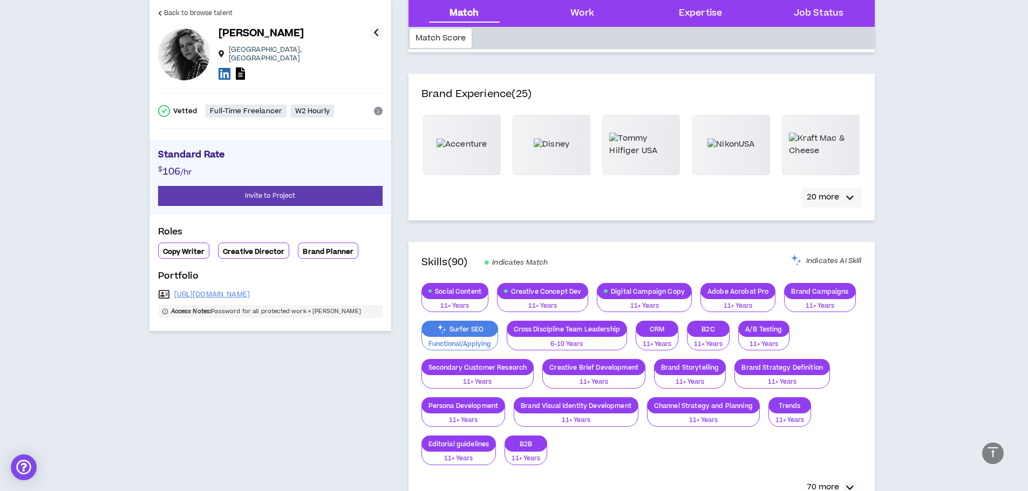
click at [846, 194] on icon "button" at bounding box center [850, 198] width 8 height 13
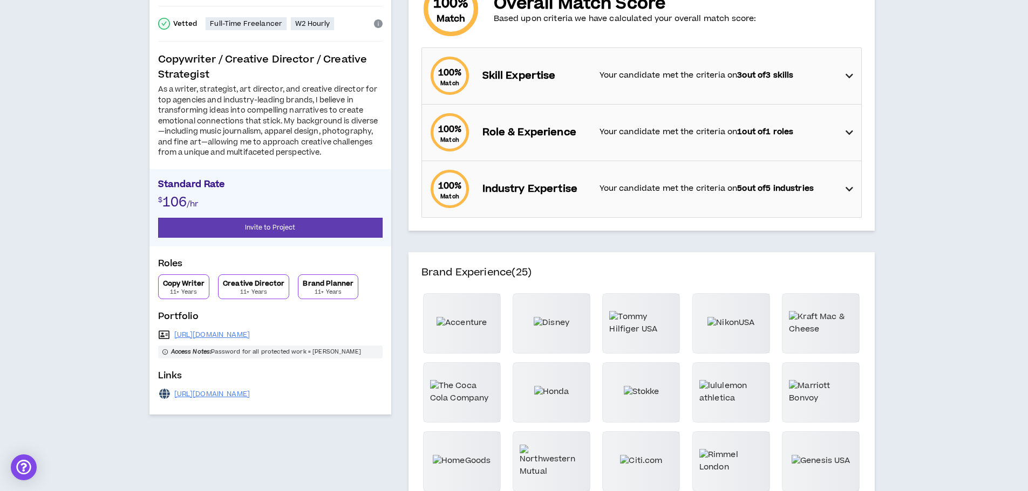
scroll to position [0, 0]
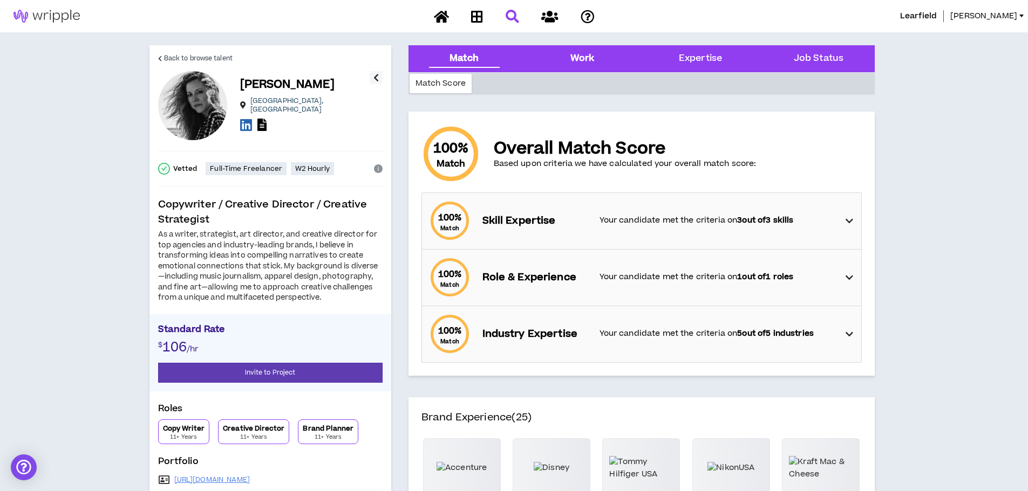
click at [590, 58] on div "Work" at bounding box center [582, 59] width 24 height 14
click at [583, 56] on div "Work" at bounding box center [582, 59] width 24 height 14
click at [688, 56] on div "Expertise" at bounding box center [700, 59] width 43 height 14
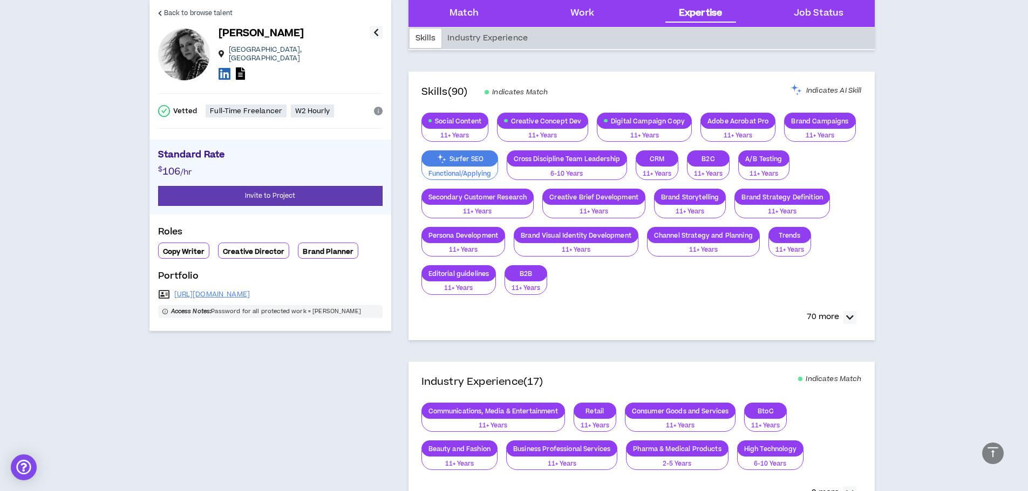
scroll to position [773, 0]
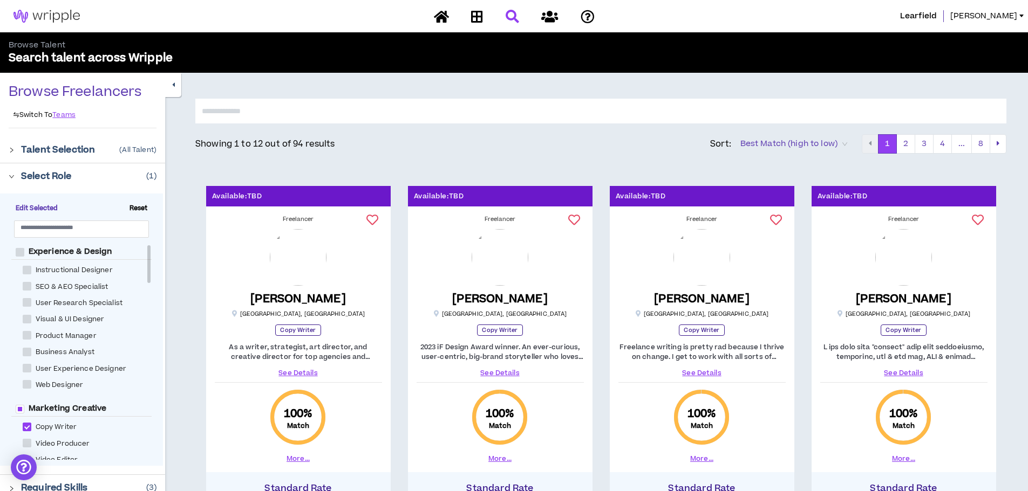
click at [502, 369] on link "See Details" at bounding box center [499, 373] width 167 height 10
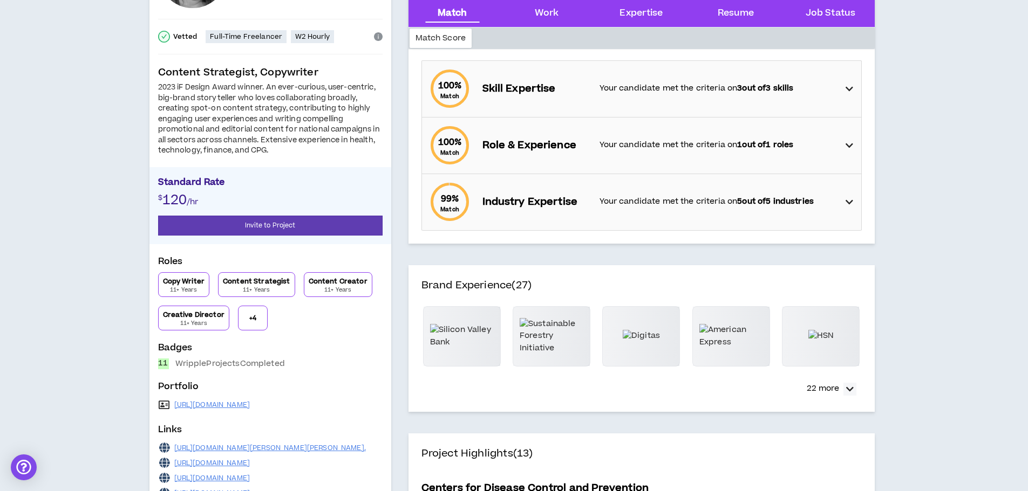
scroll to position [201, 0]
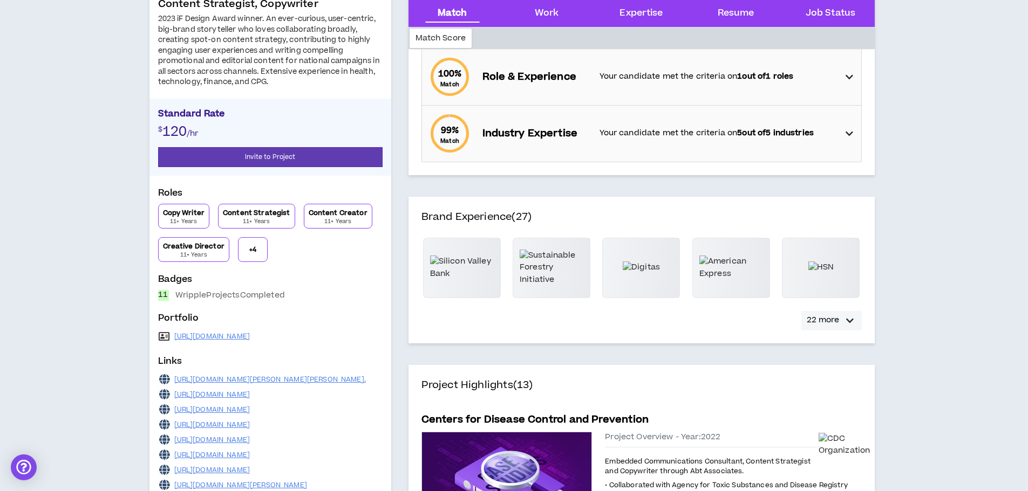
click at [846, 322] on icon "button" at bounding box center [850, 321] width 8 height 13
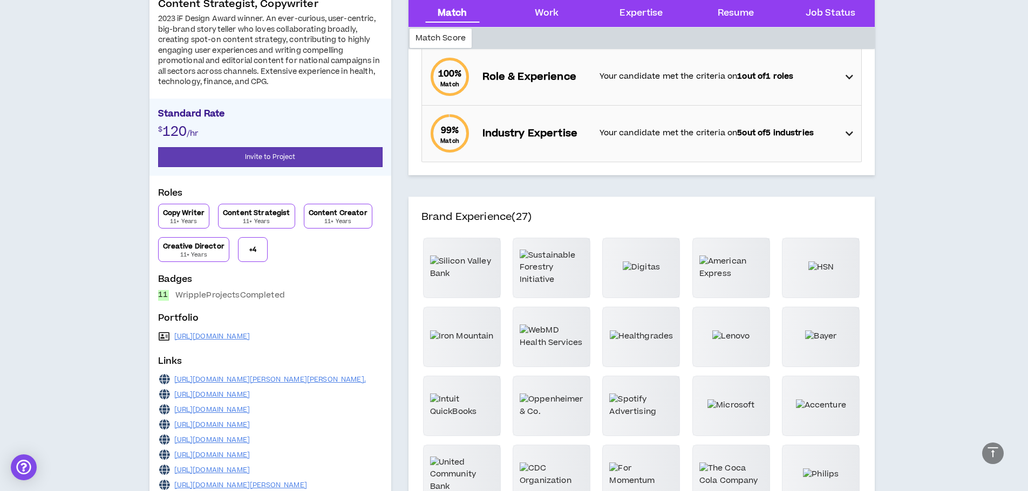
scroll to position [393, 0]
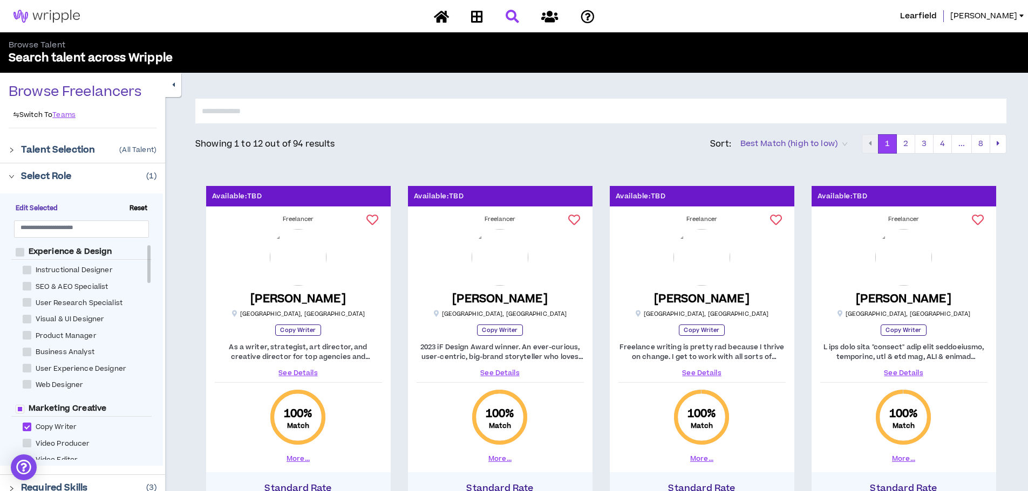
click at [708, 370] on link "See Details" at bounding box center [701, 373] width 167 height 10
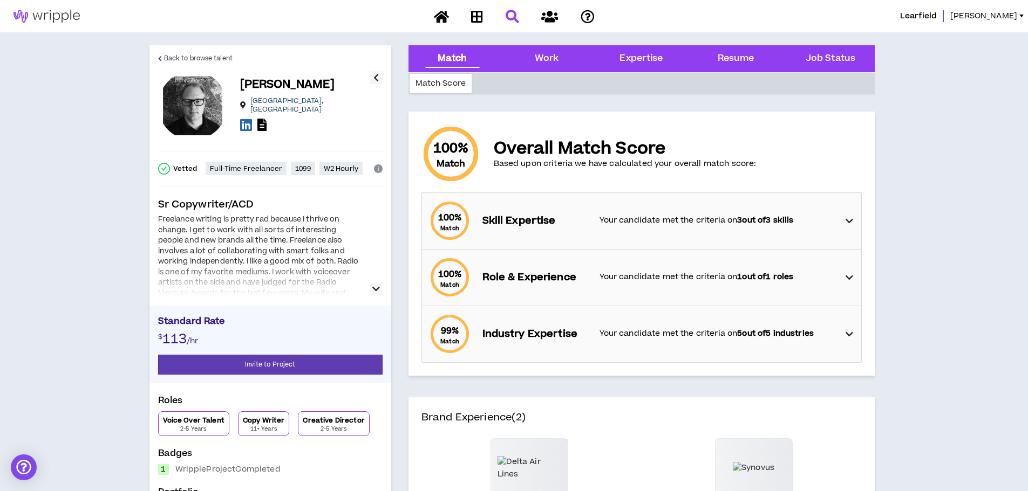
click at [379, 289] on icon "button" at bounding box center [376, 289] width 8 height 13
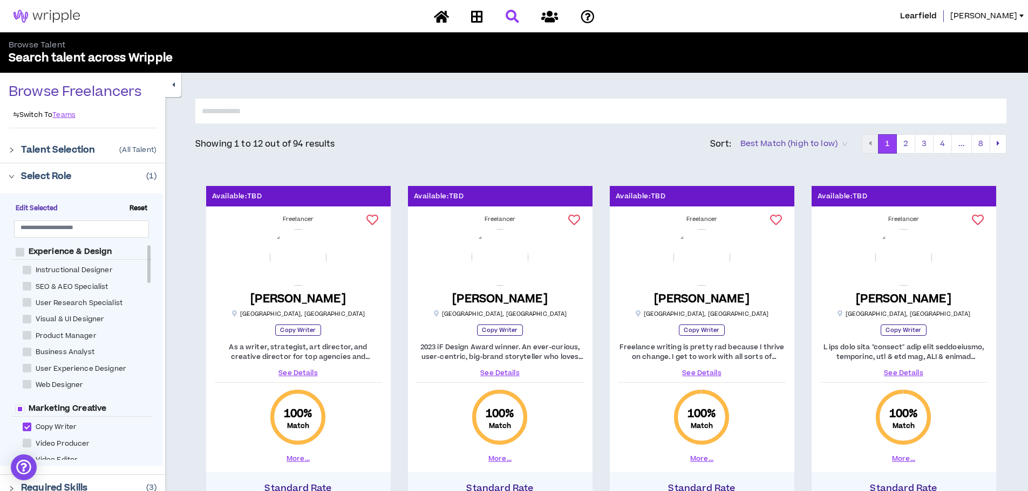
click at [909, 371] on link "See Details" at bounding box center [903, 373] width 167 height 10
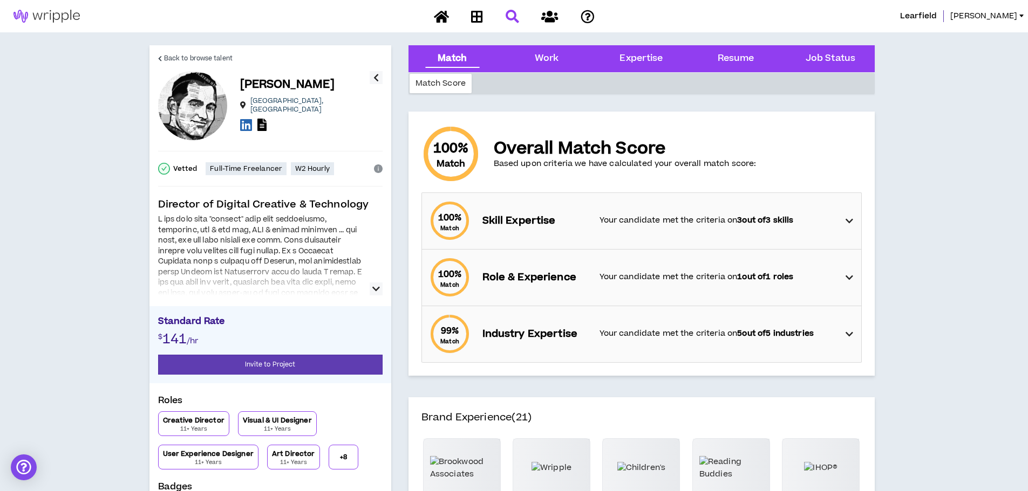
click at [370, 291] on button "button" at bounding box center [376, 289] width 13 height 13
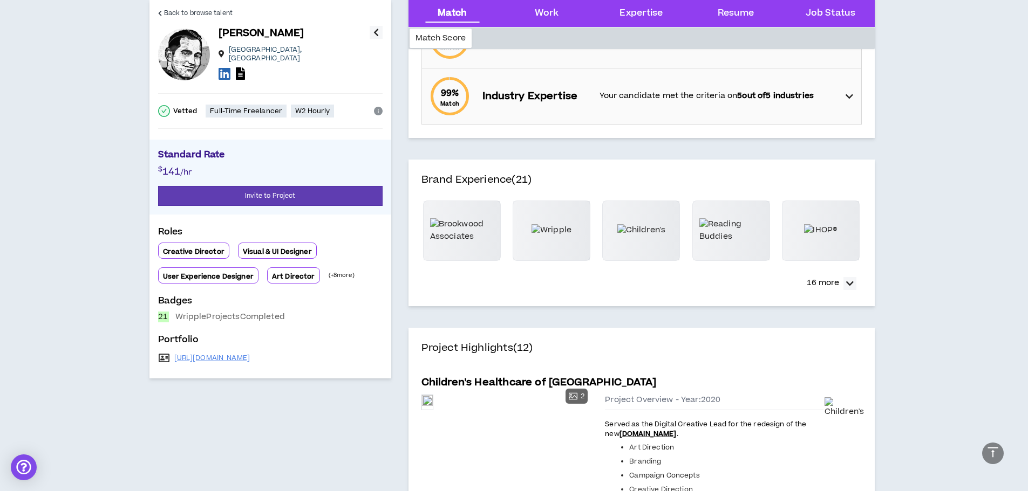
scroll to position [249, 0]
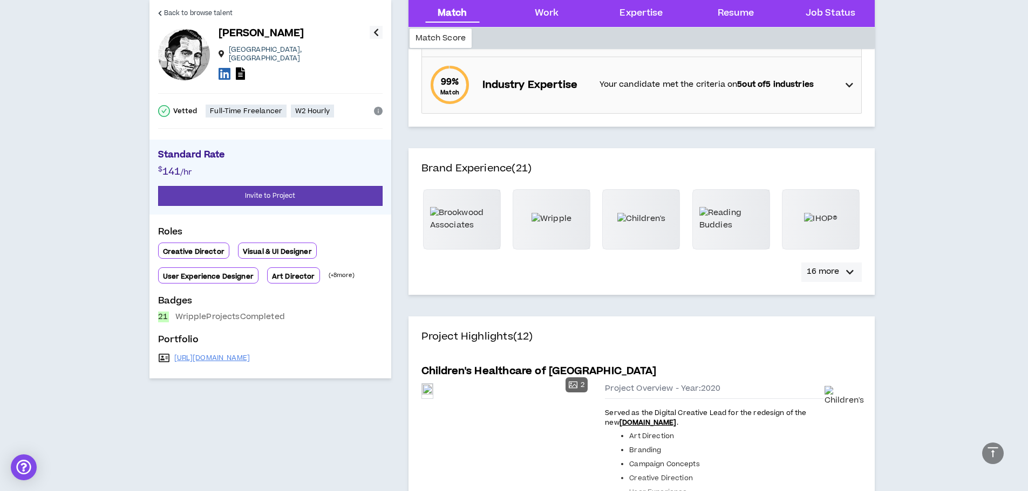
click at [855, 278] on div "button" at bounding box center [849, 272] width 13 height 13
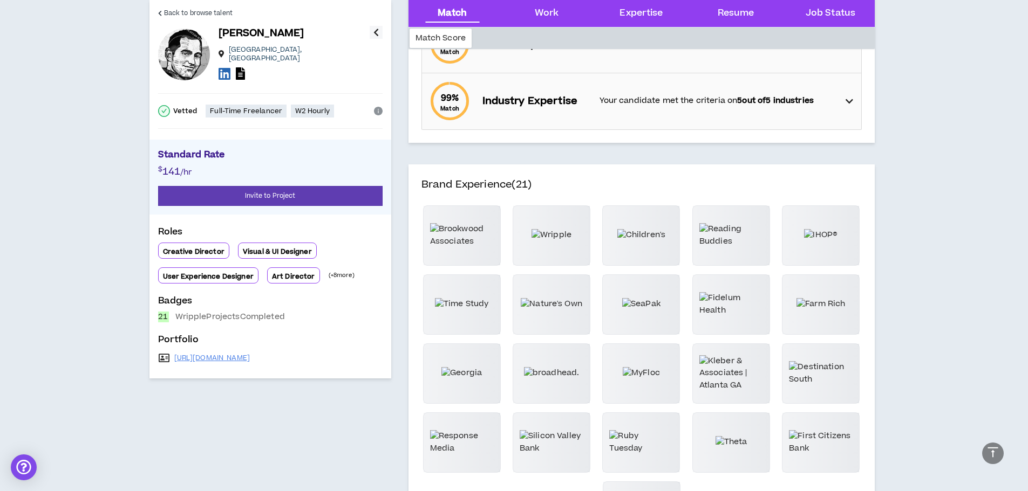
scroll to position [0, 0]
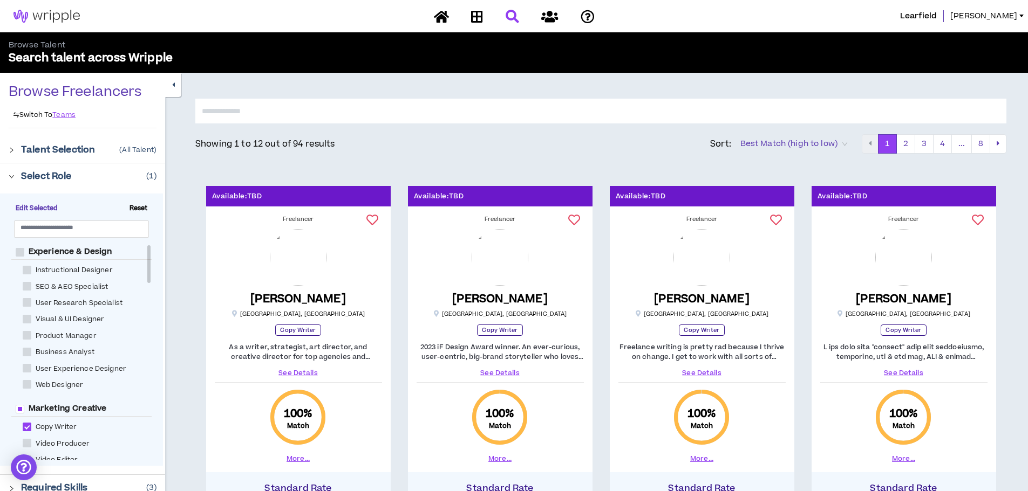
click at [305, 113] on input "text" at bounding box center [600, 111] width 811 height 25
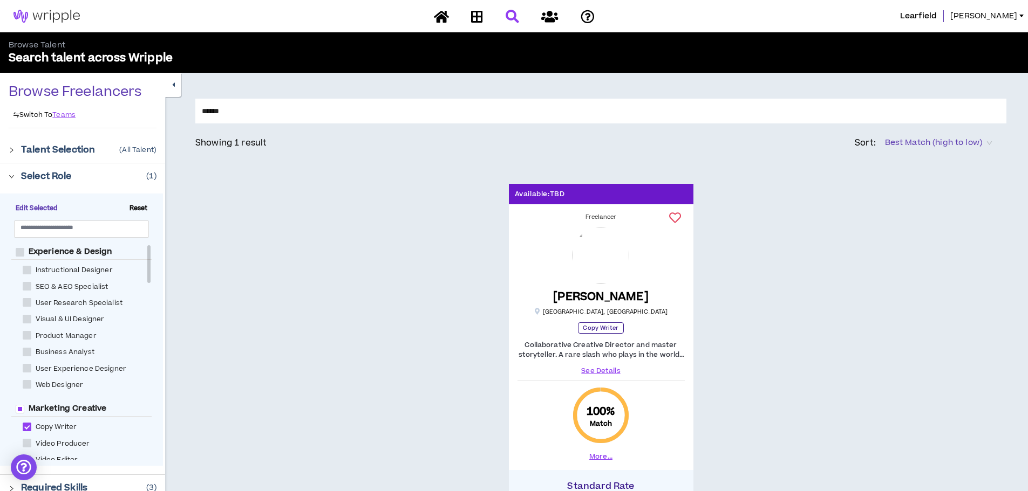
type input "******"
click at [588, 370] on link "See Details" at bounding box center [600, 371] width 167 height 10
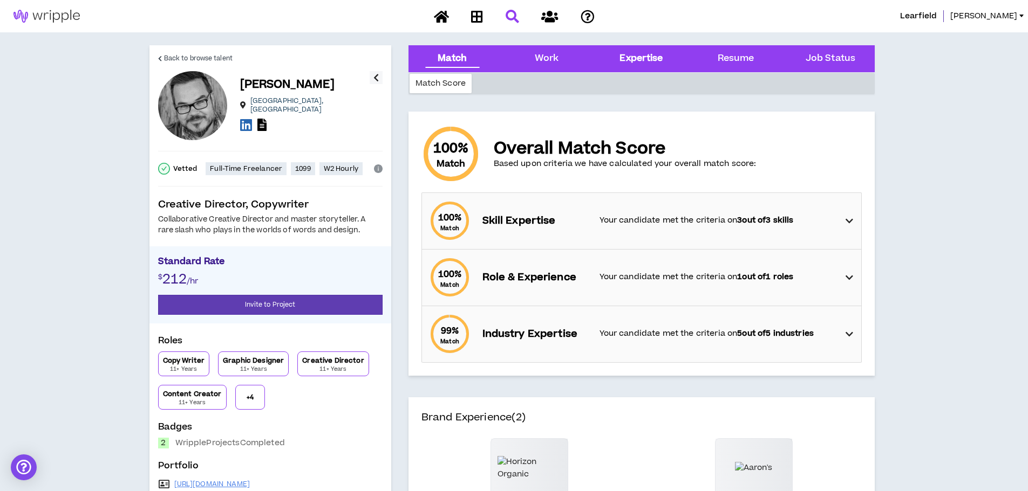
click at [654, 51] on div "Expertise" at bounding box center [641, 58] width 77 height 27
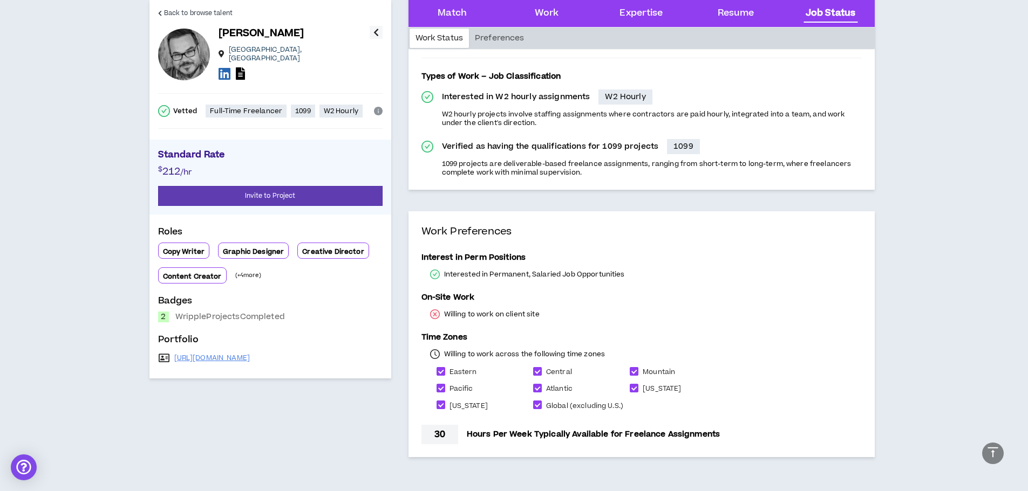
scroll to position [2642, 0]
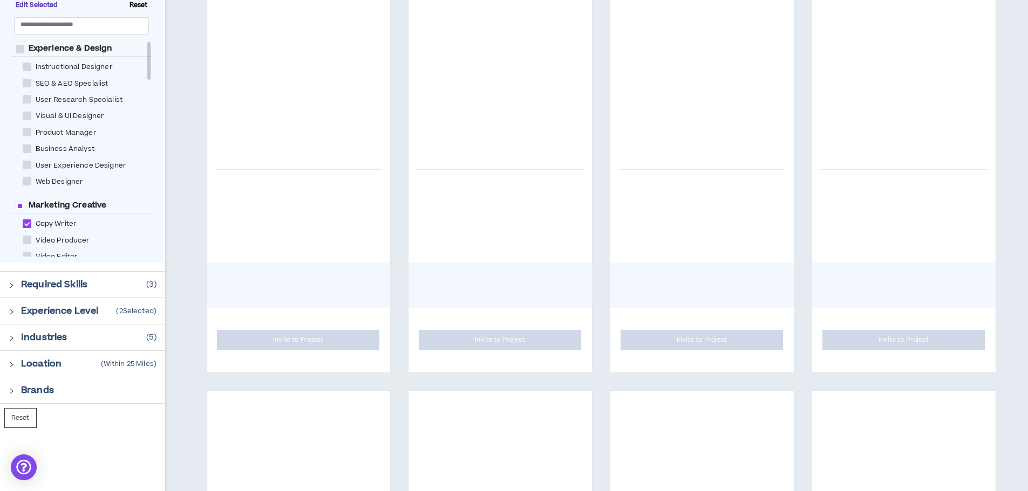
scroll to position [161, 0]
